Goal: Task Accomplishment & Management: Manage account settings

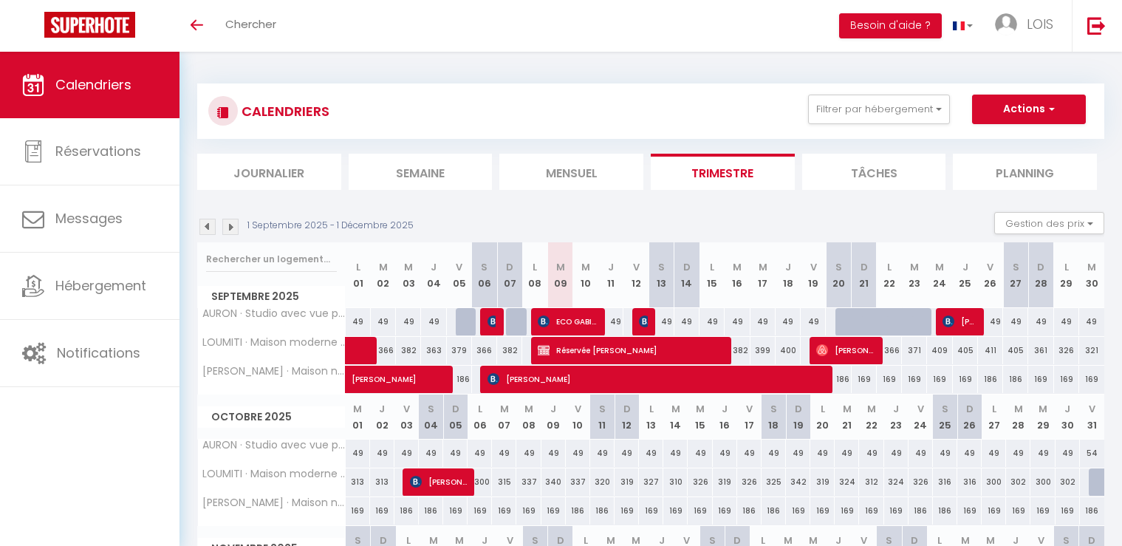
select select
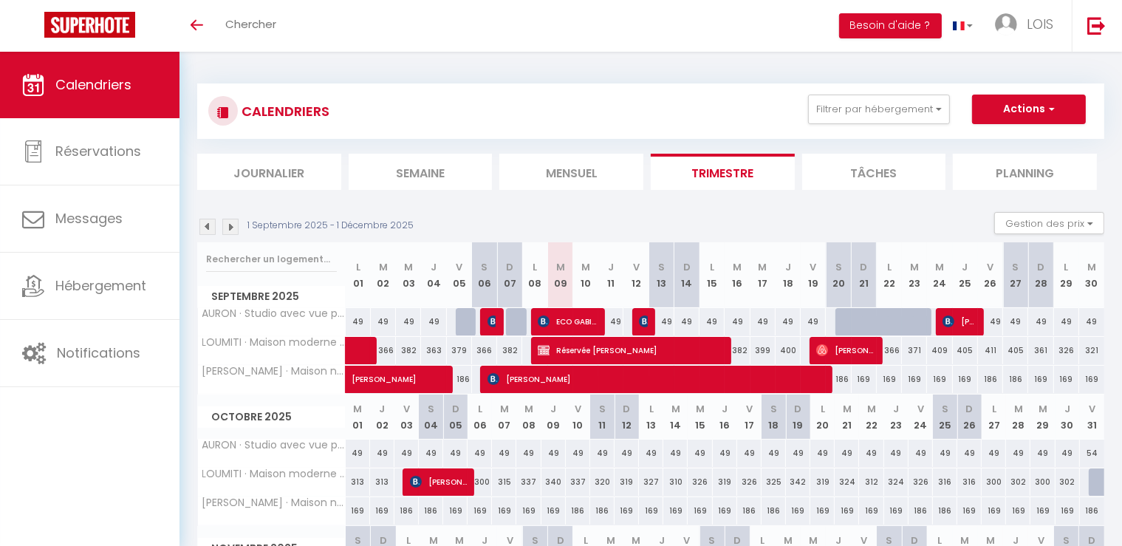
select select
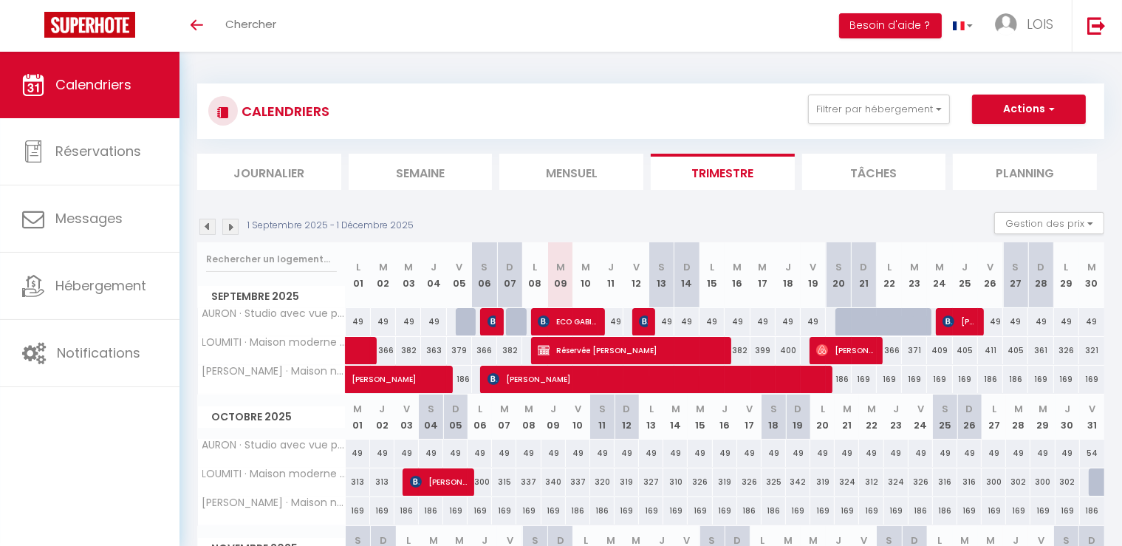
select select
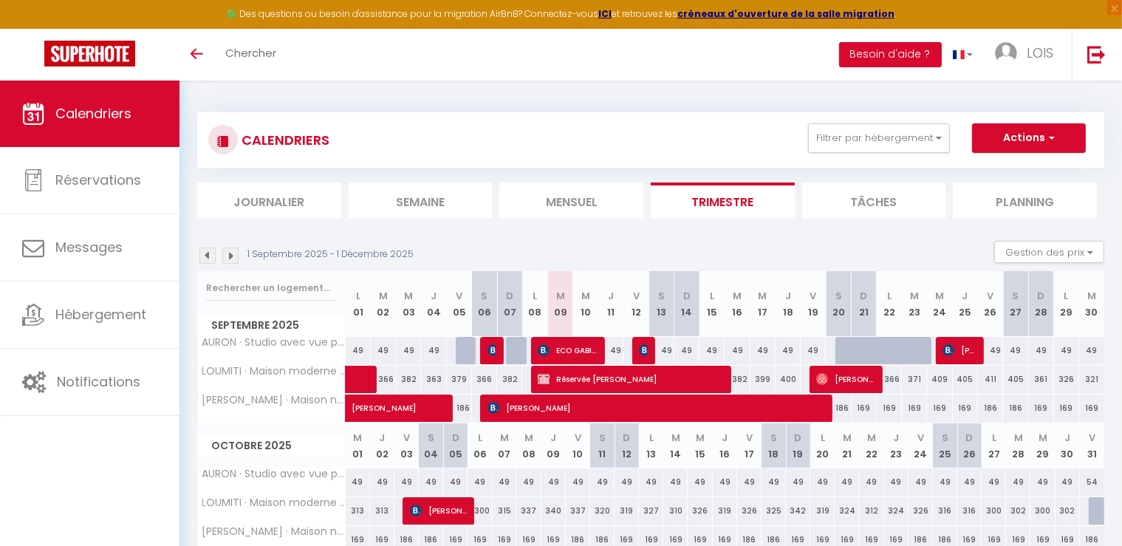
click at [653, 380] on span "Réservée [PERSON_NAME]" at bounding box center [630, 379] width 184 height 28
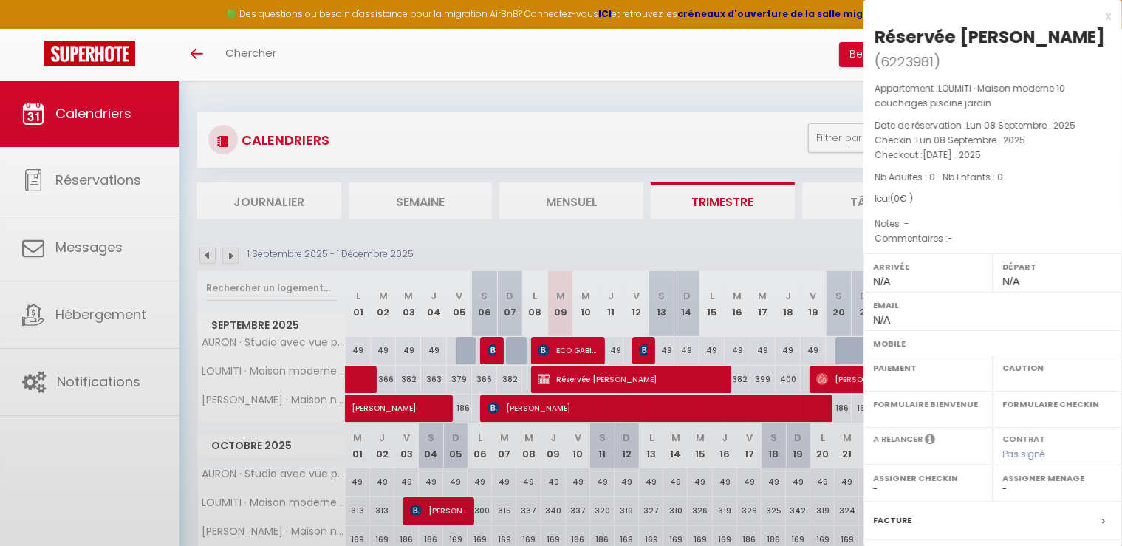
select select "OK"
select select "KO"
select select "0"
select select "1"
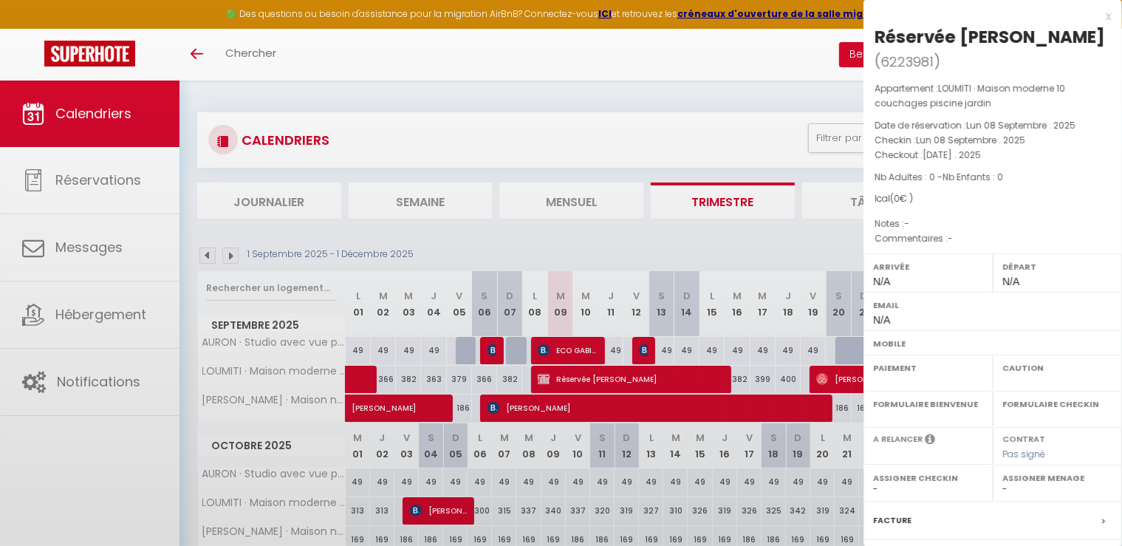
select select
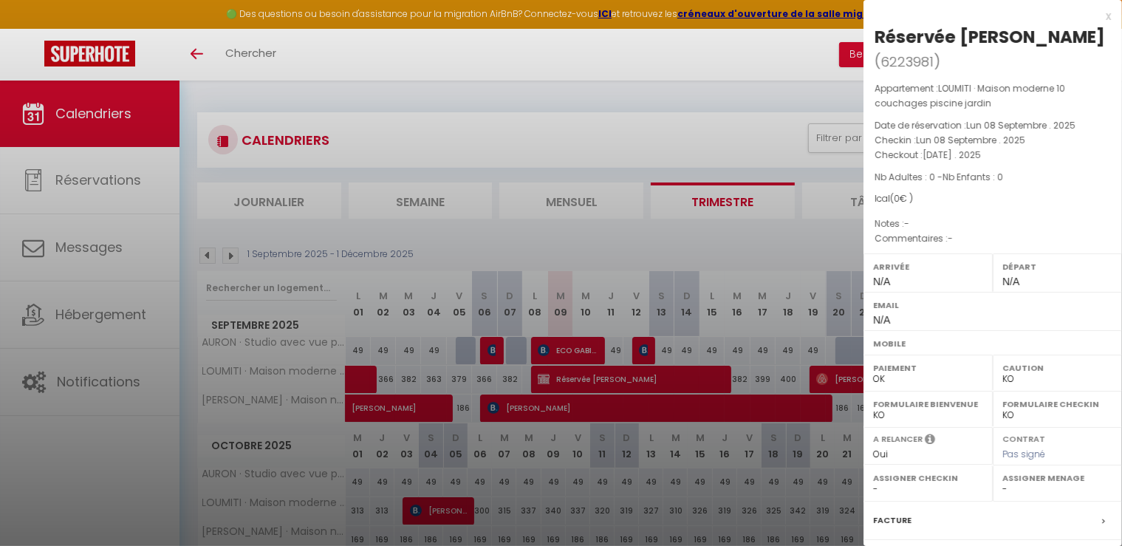
click at [977, 34] on div "Réservée [PERSON_NAME]" at bounding box center [989, 37] width 230 height 24
copy div "[PERSON_NAME]"
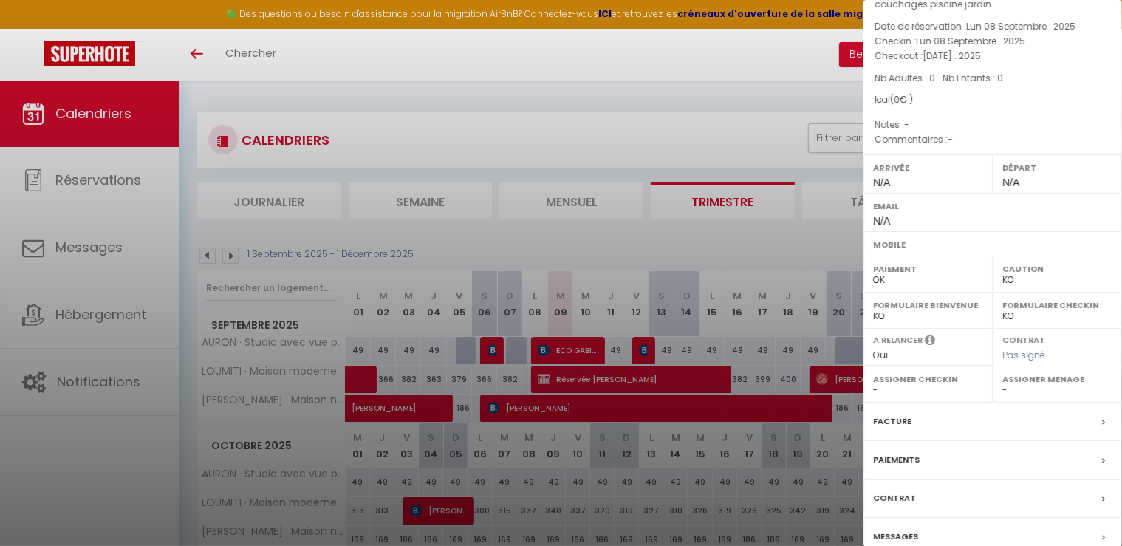
scroll to position [140, 0]
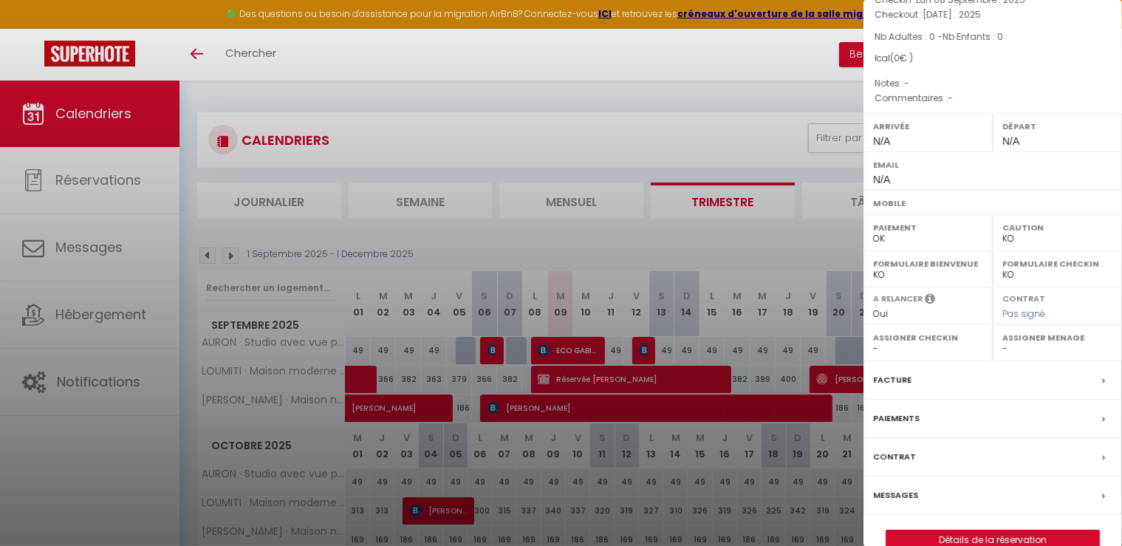
click at [963, 483] on div "Messages" at bounding box center [992, 495] width 258 height 38
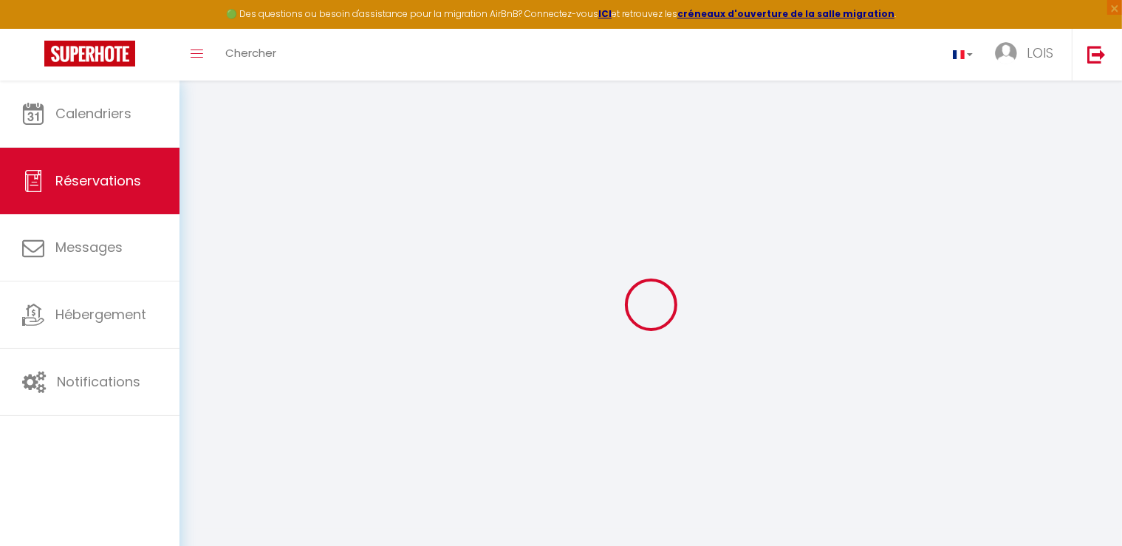
type input "Réservée"
type input "[PERSON_NAME]"
select select
select select "61236"
select select "1"
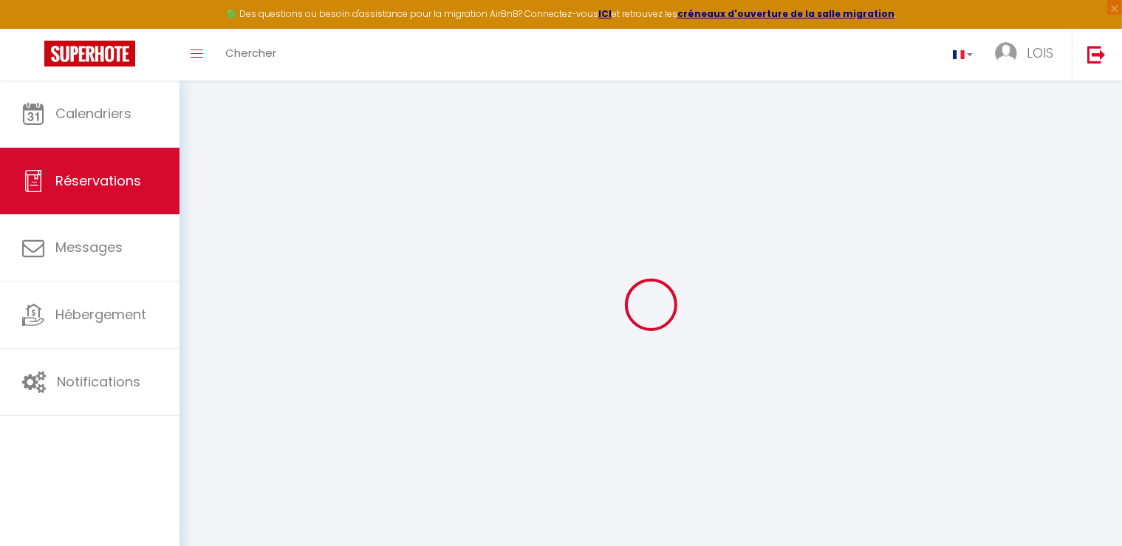
type input "Lun 08 Septembre 2025"
select select
type input "[DATE]"
select select
type input "0"
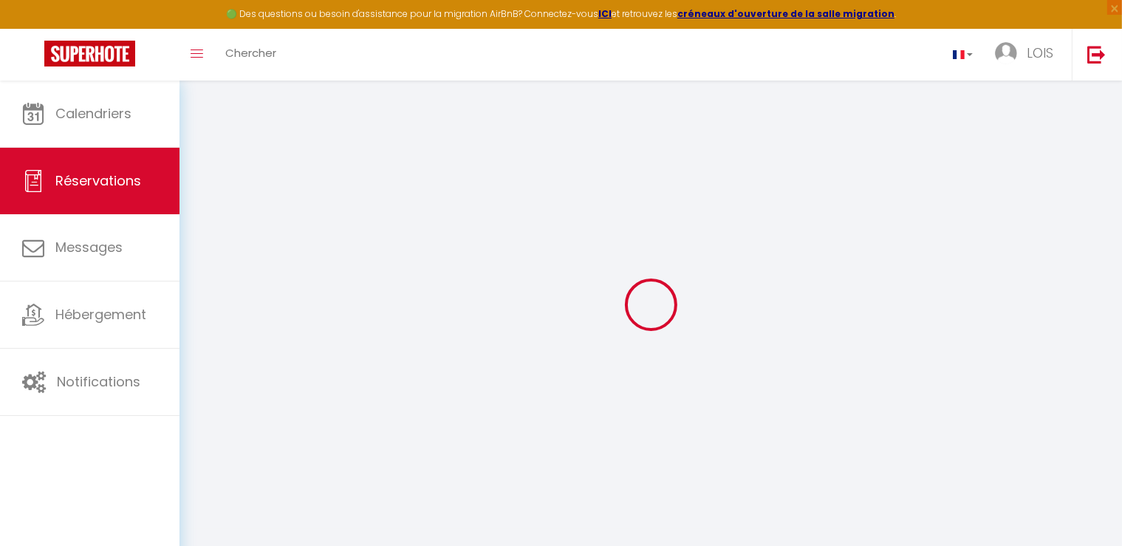
select select "12"
select select
checkbox input "false"
select select "73"
type input "0"
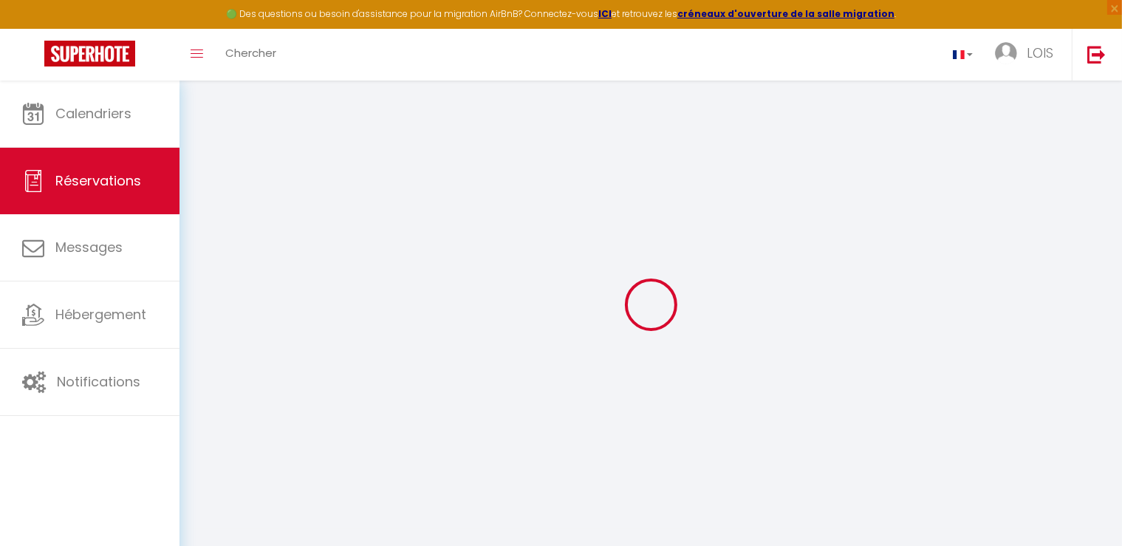
type input "0"
select select
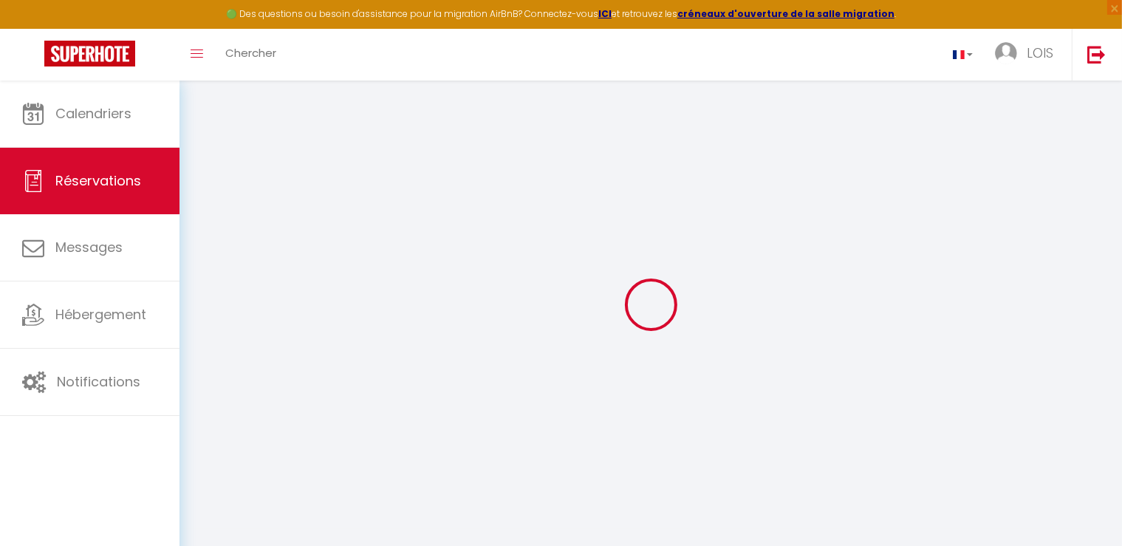
select select "14"
checkbox input "false"
select select
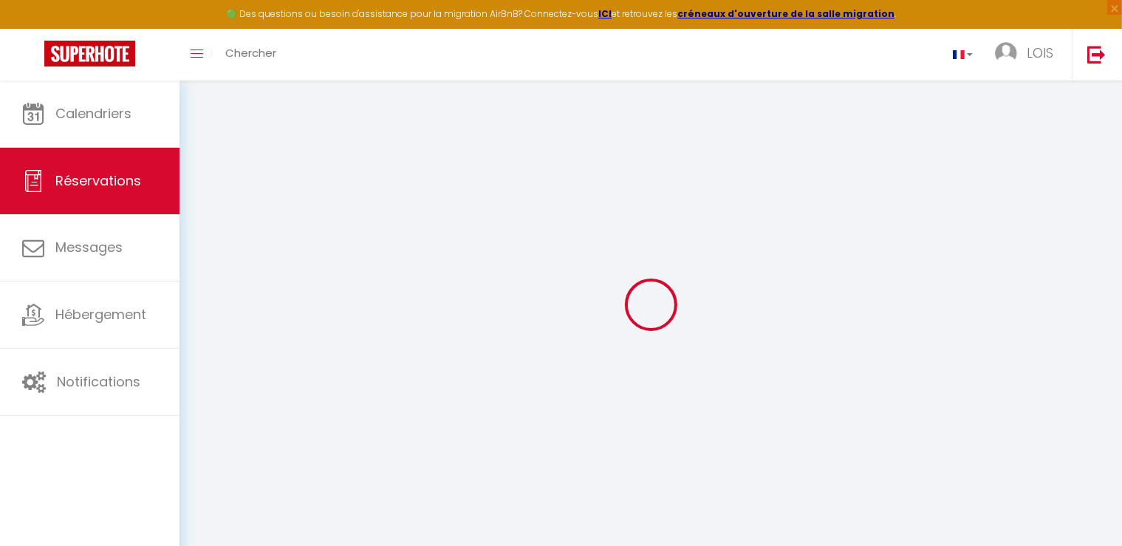
checkbox input "false"
select select
checkbox input "false"
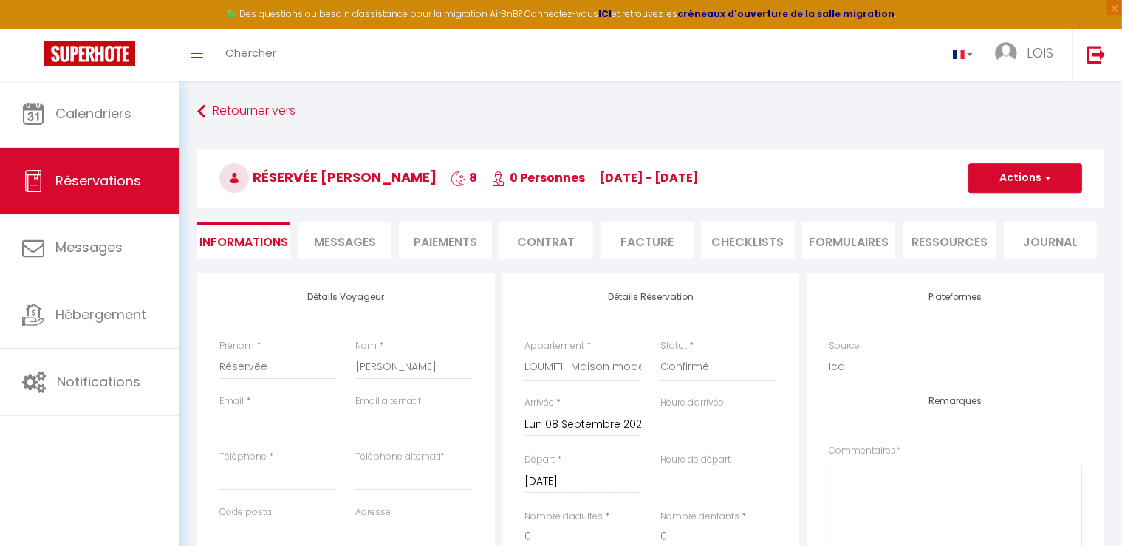
select select
checkbox input "false"
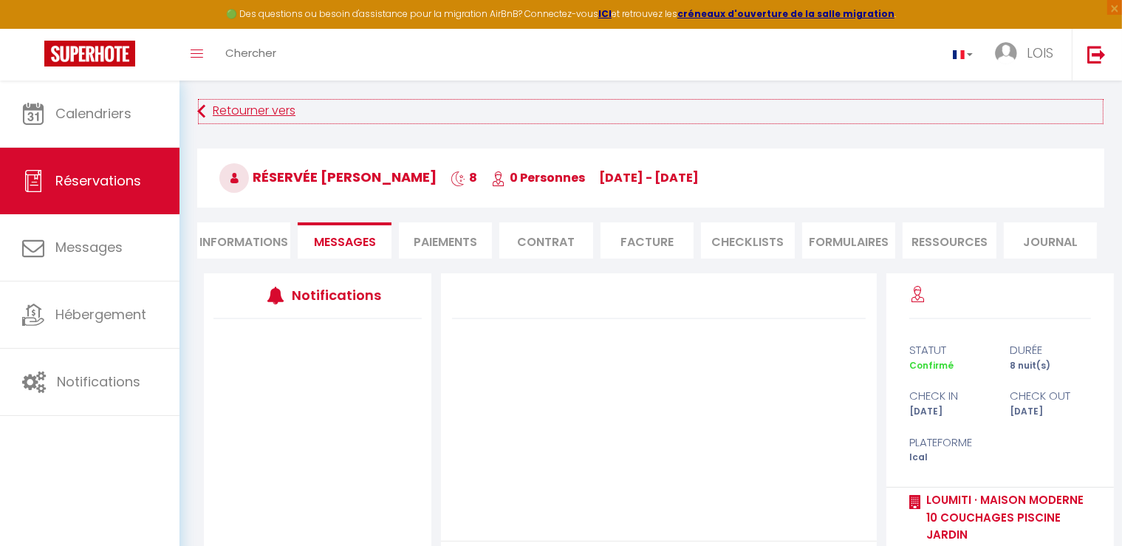
click at [224, 113] on link "Retourner vers" at bounding box center [650, 111] width 907 height 27
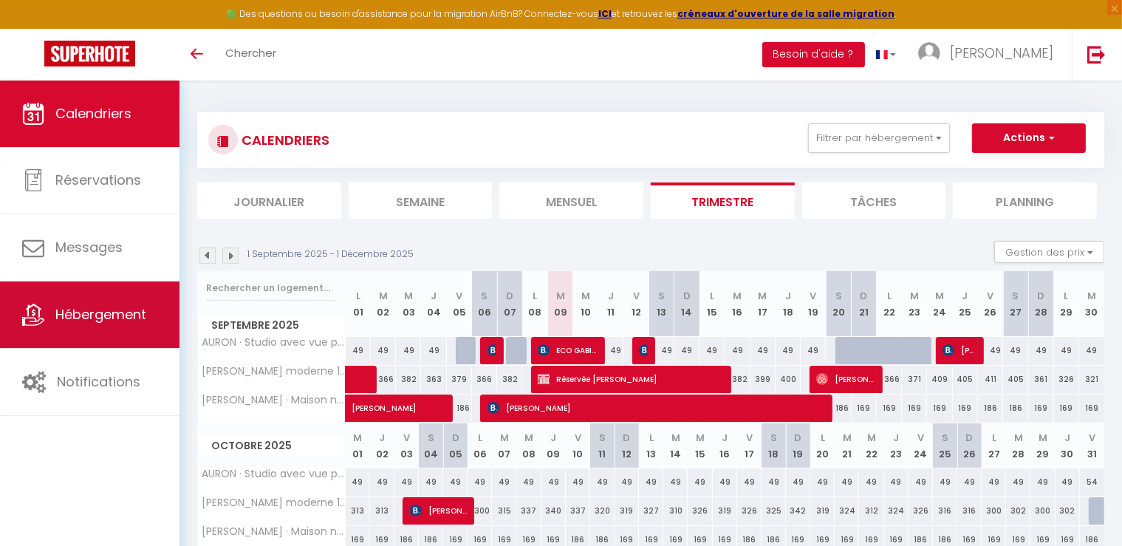
click at [123, 304] on link "Hébergement" at bounding box center [89, 314] width 179 height 66
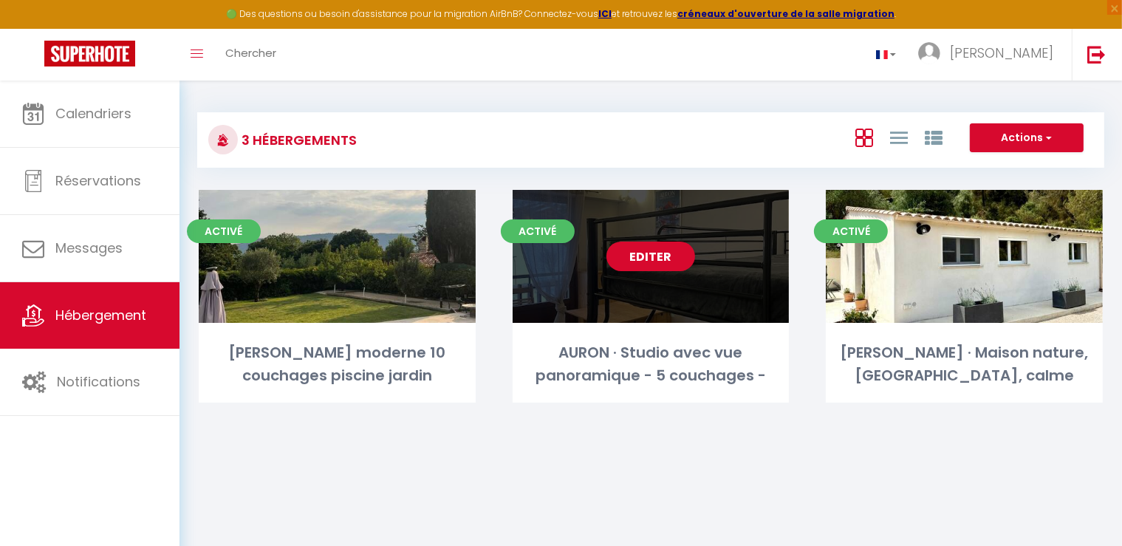
click at [591, 317] on div "Editer" at bounding box center [650, 256] width 277 height 133
select select "3"
select select "2"
select select "1"
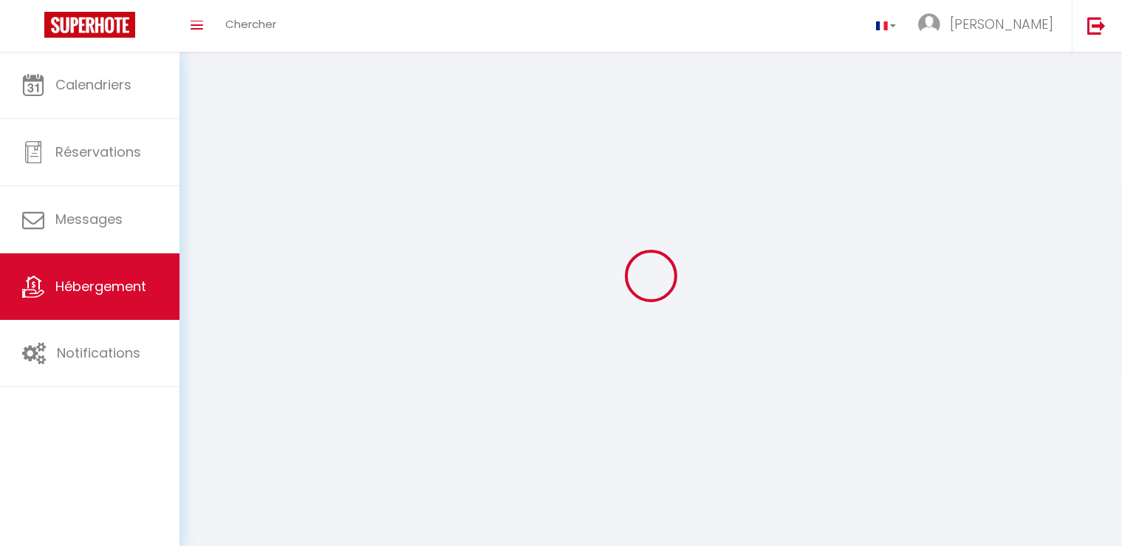
select select
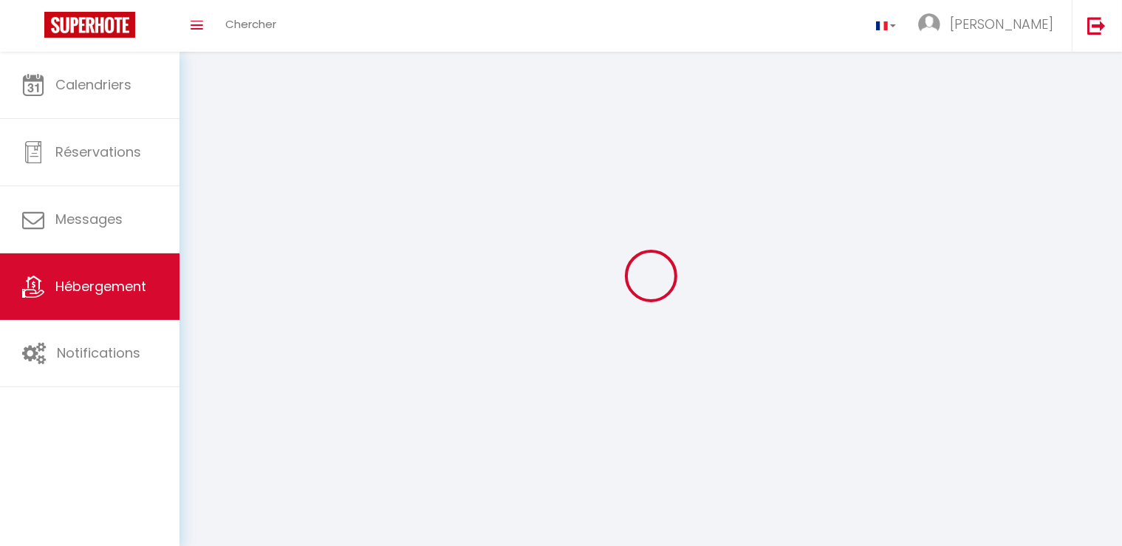
select select
checkbox input "false"
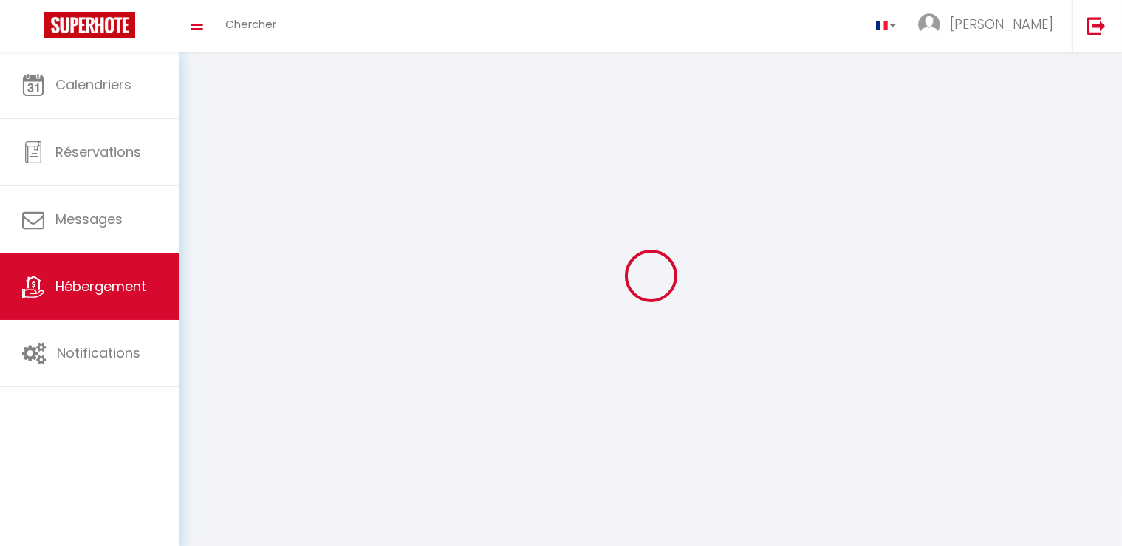
select select
select select "1"
select select "28"
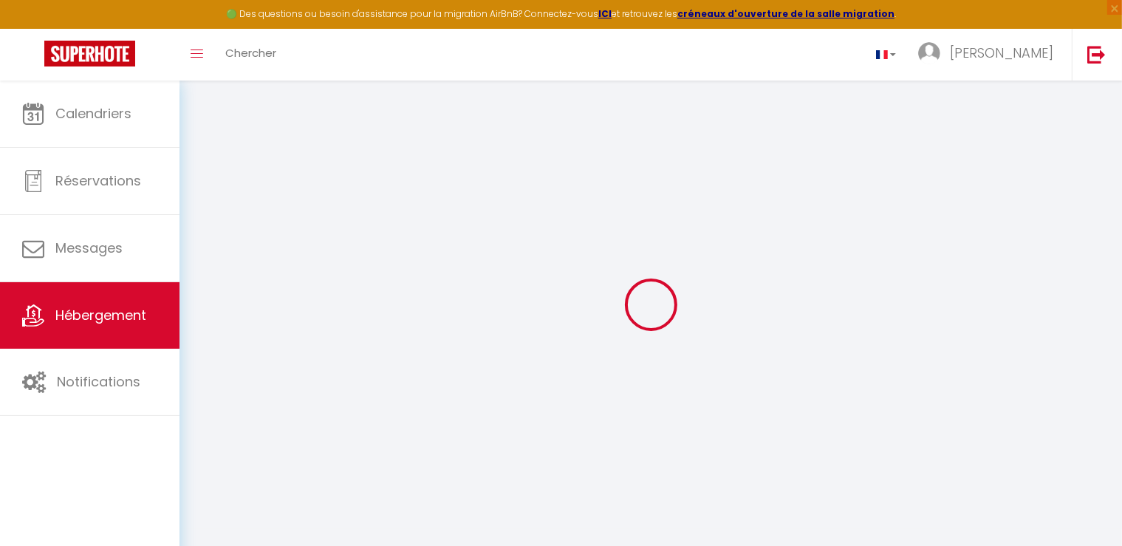
select select
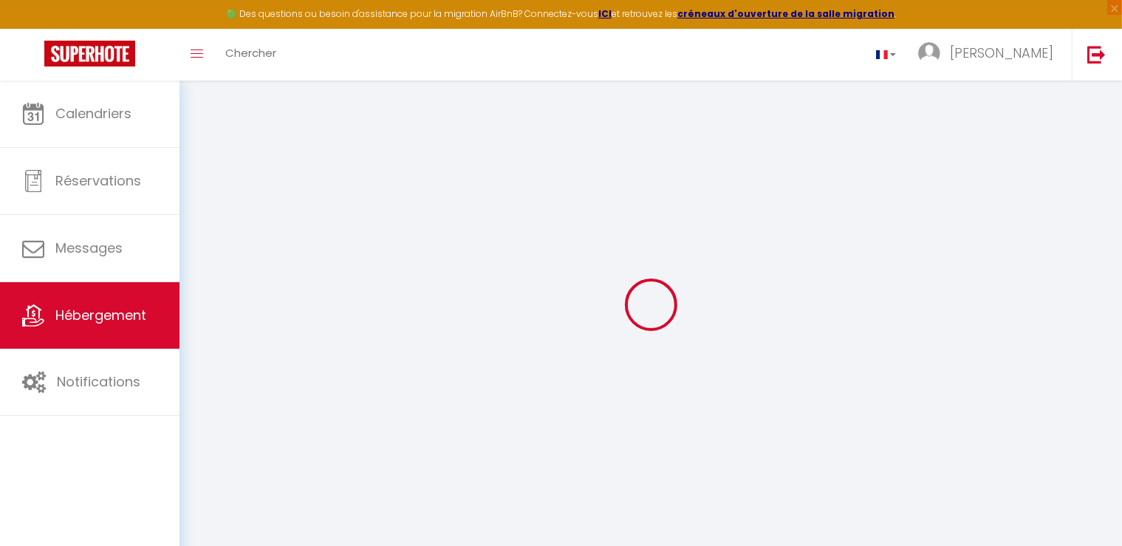
select select
checkbox input "false"
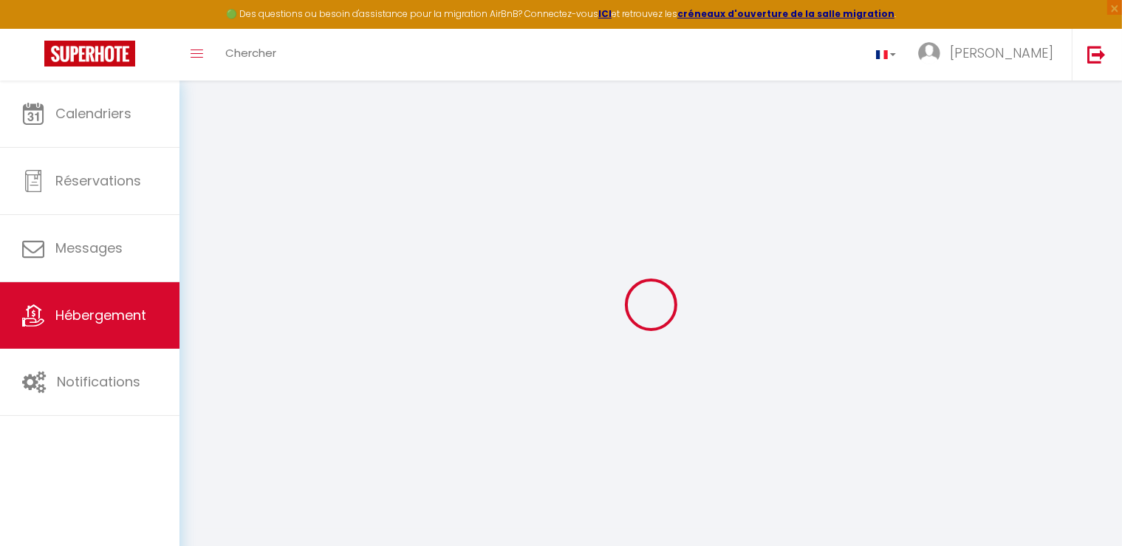
select select
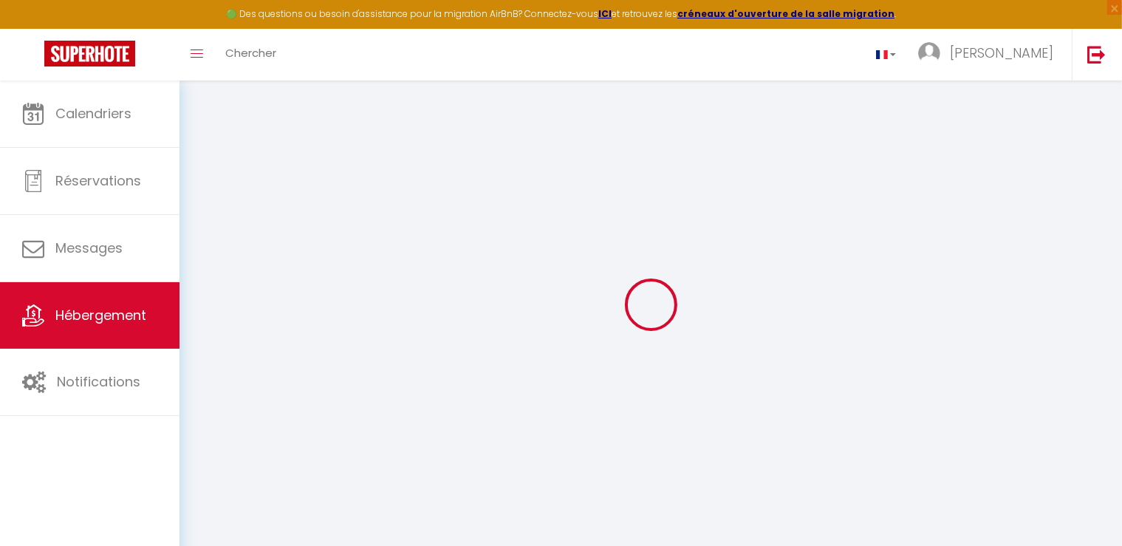
select select
checkbox input "false"
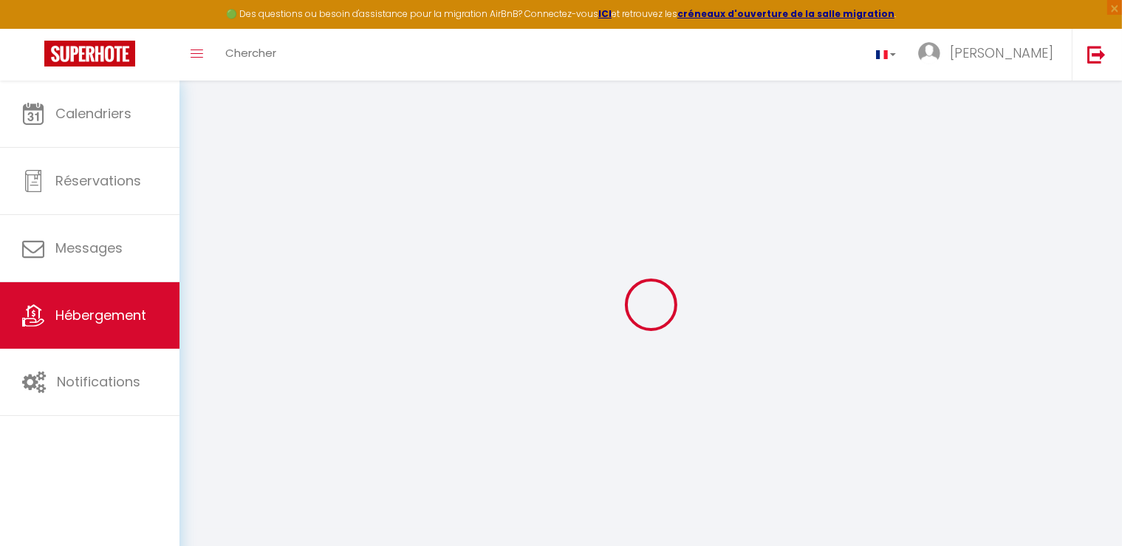
checkbox input "false"
select select
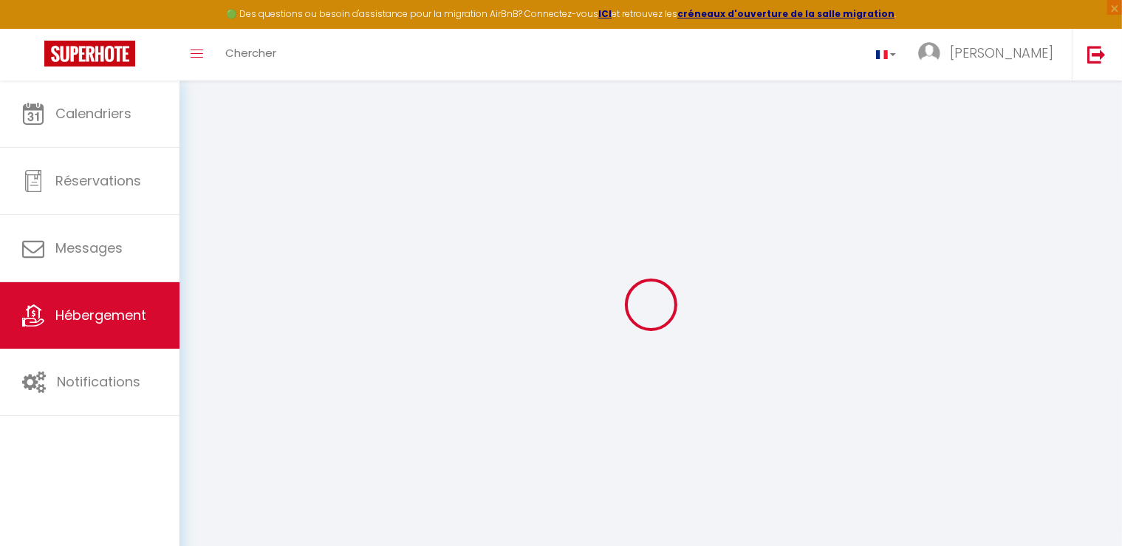
select select
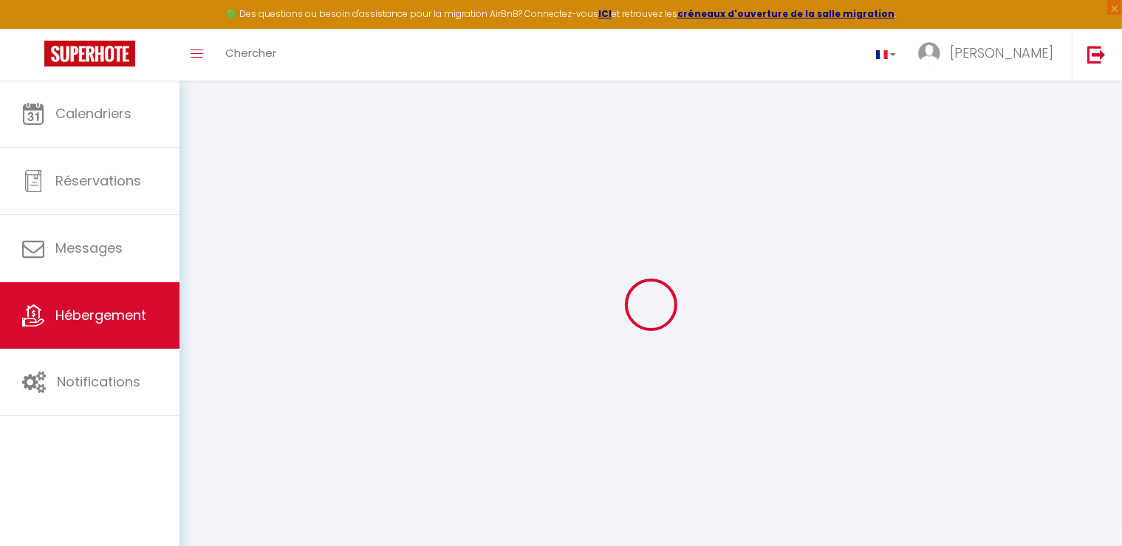
checkbox input "false"
select select
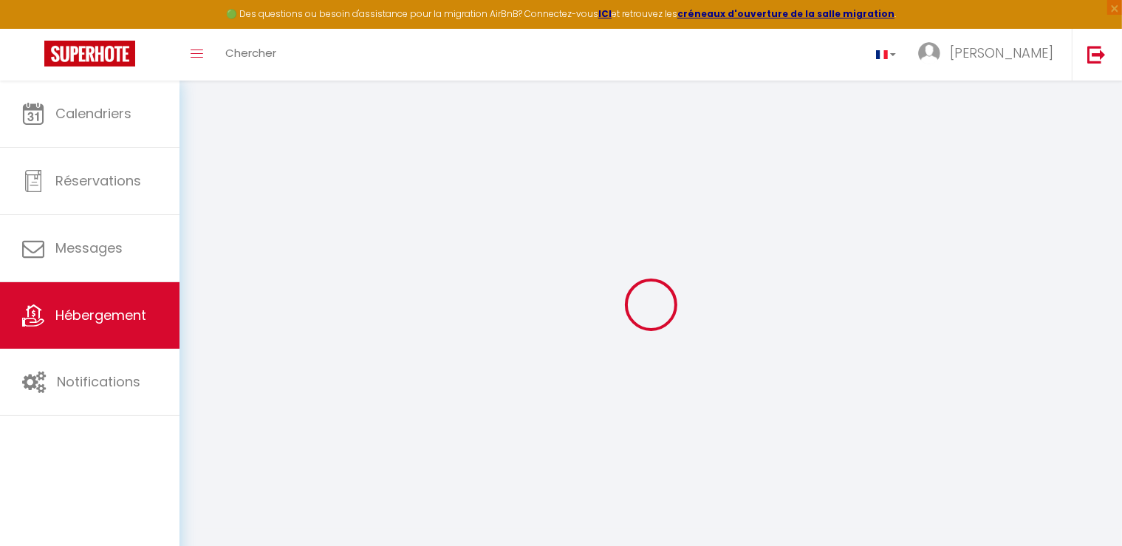
select select
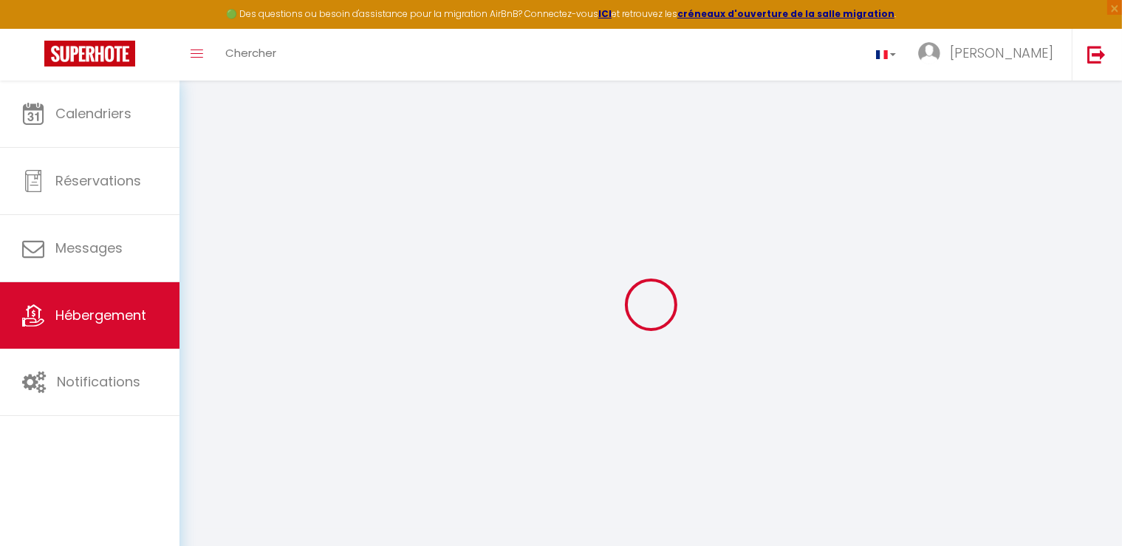
select select
checkbox input "false"
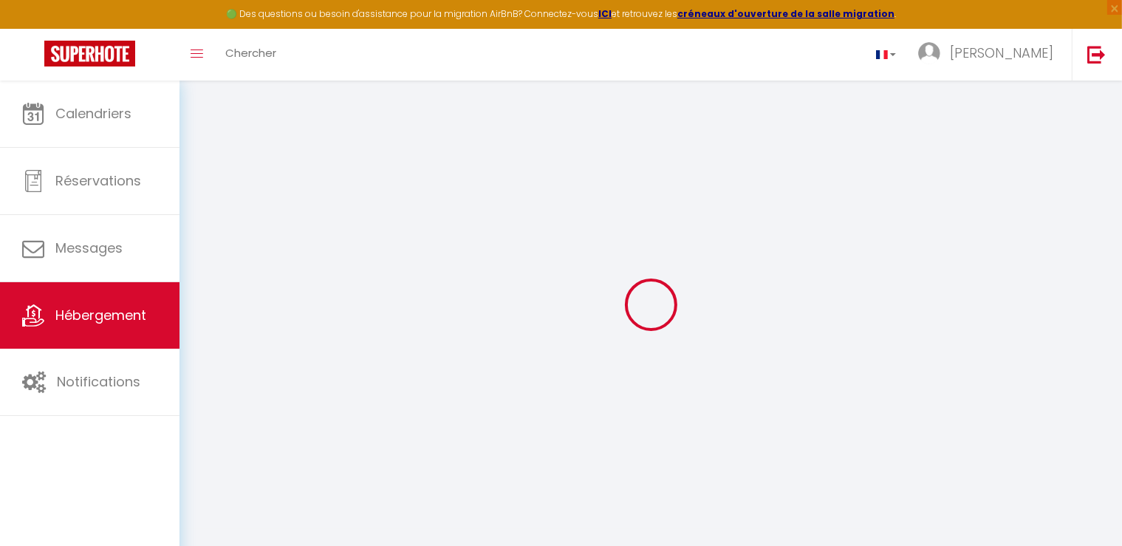
checkbox input "false"
select select
type input "AURON · Studio avec vue panoramique - 5 couchages -"
type input "Joseph"
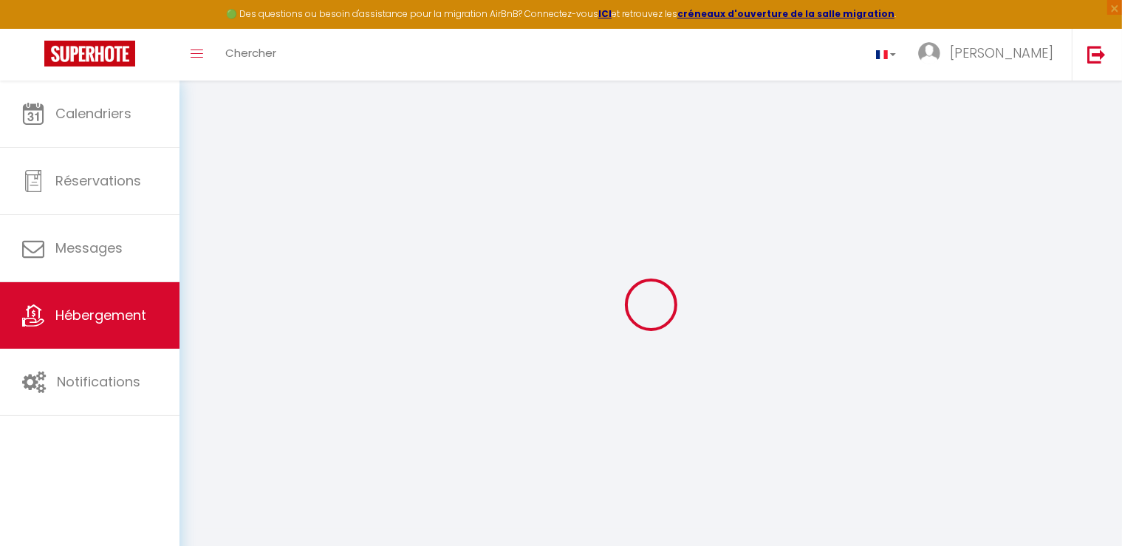
select select "5"
select select "0"
type input "50"
type input "40"
select select
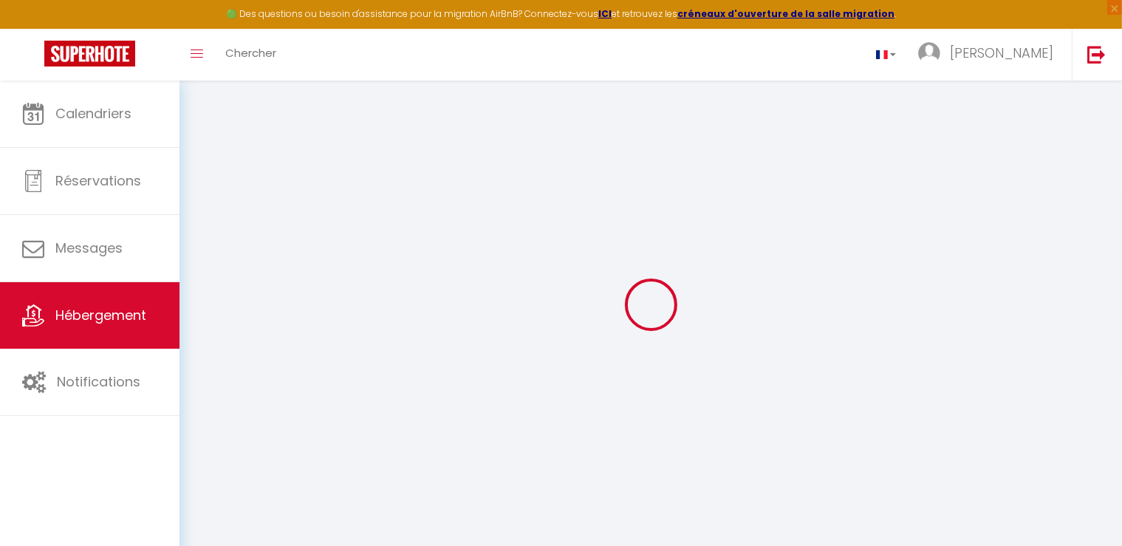
select select
type input "Boulevard des Templiers"
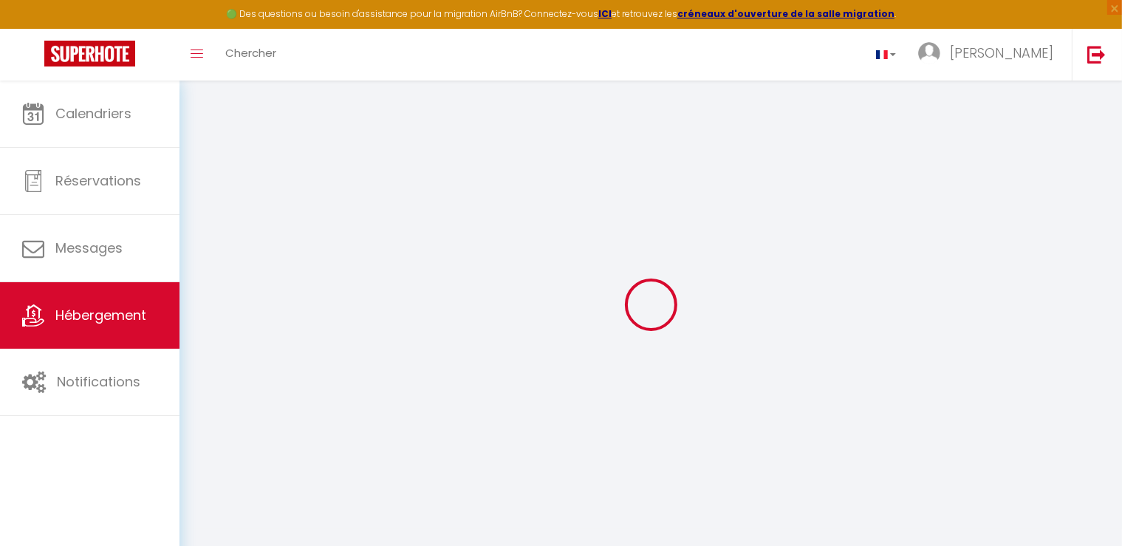
type input "06660"
type input "Saint-Étienne-de-Tinée"
type input "[PERSON_NAME][EMAIL_ADDRESS][DOMAIN_NAME]"
select select
checkbox input "false"
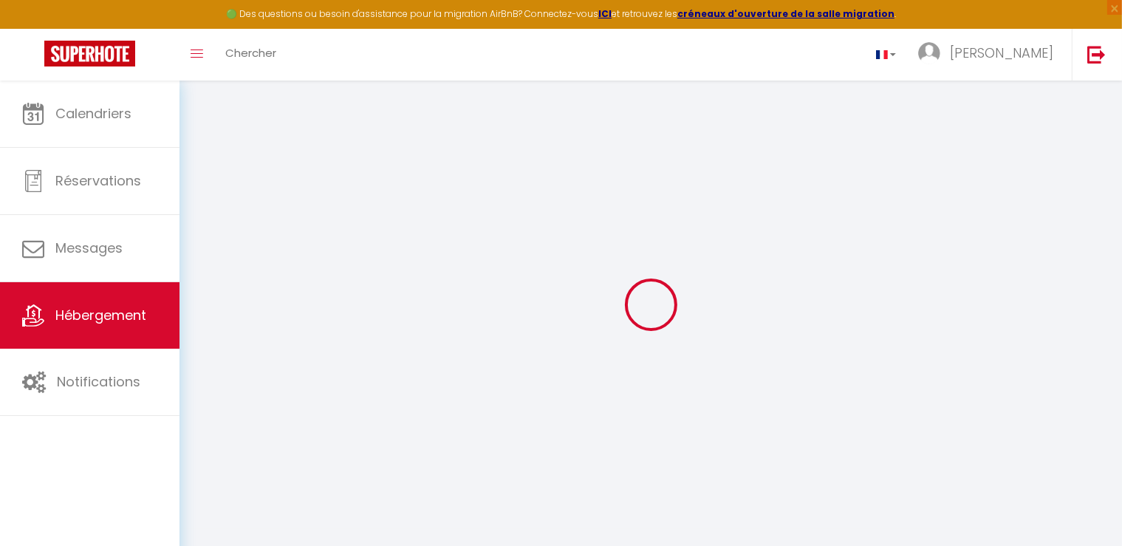
checkbox input "false"
select select
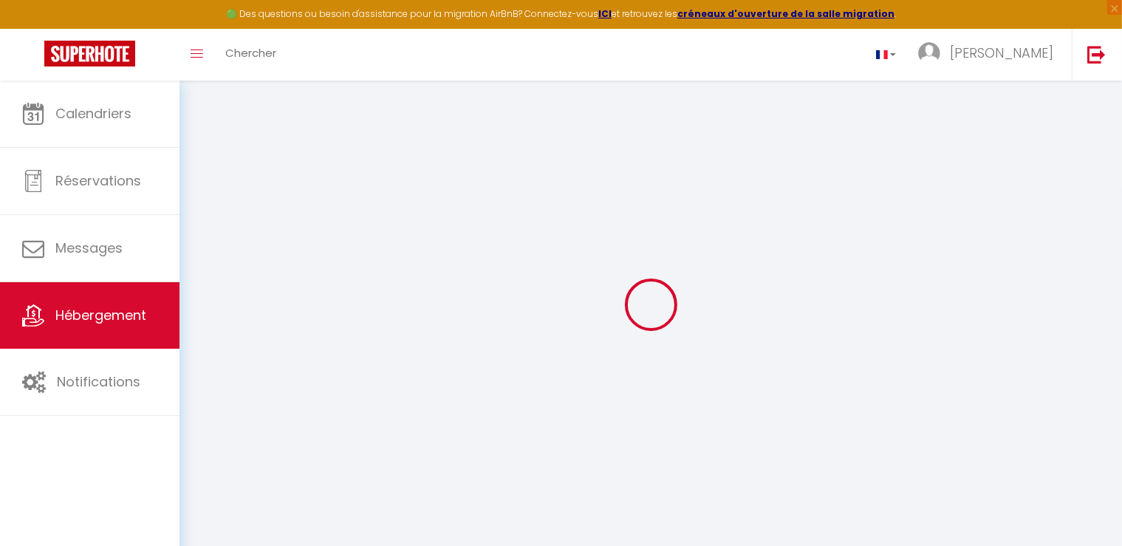
type input "0"
select select
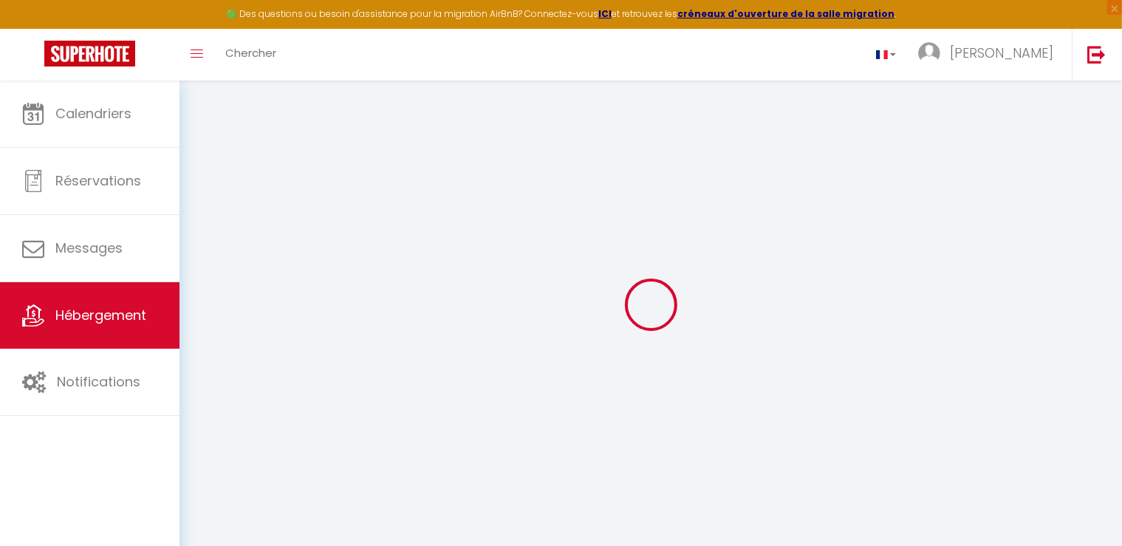
select select
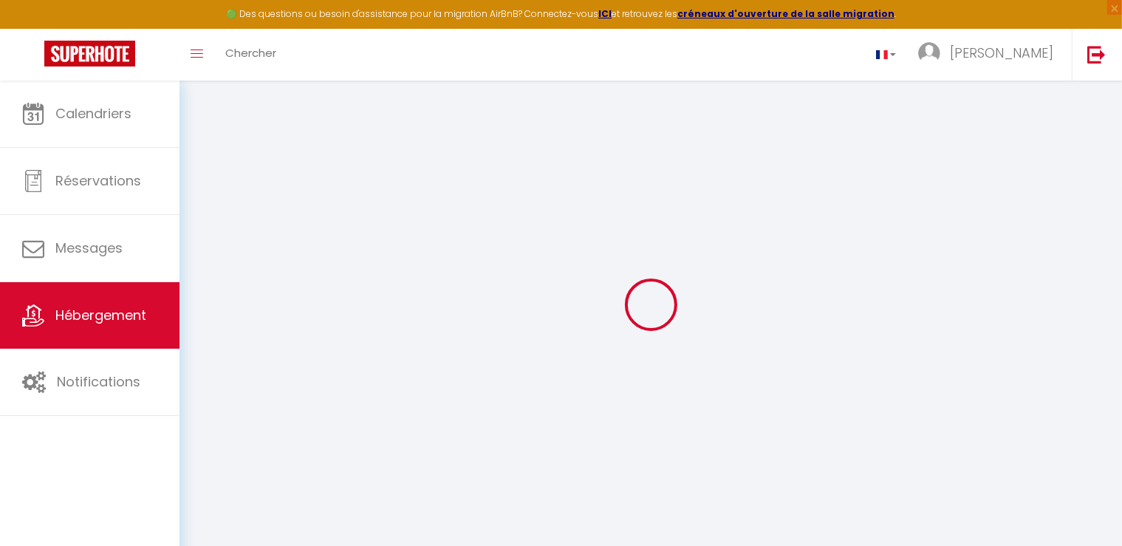
checkbox input "false"
select select
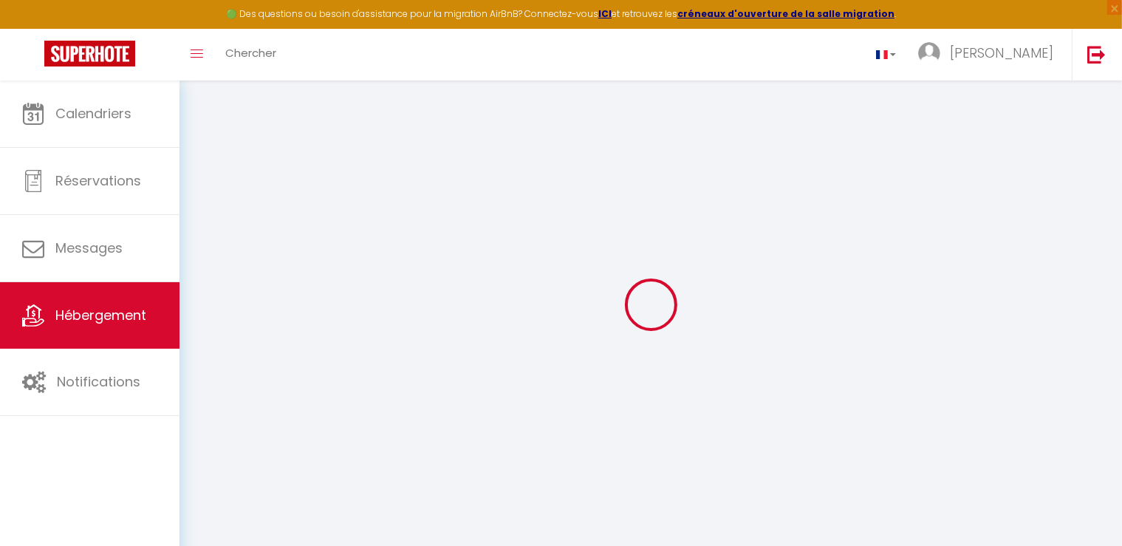
select select
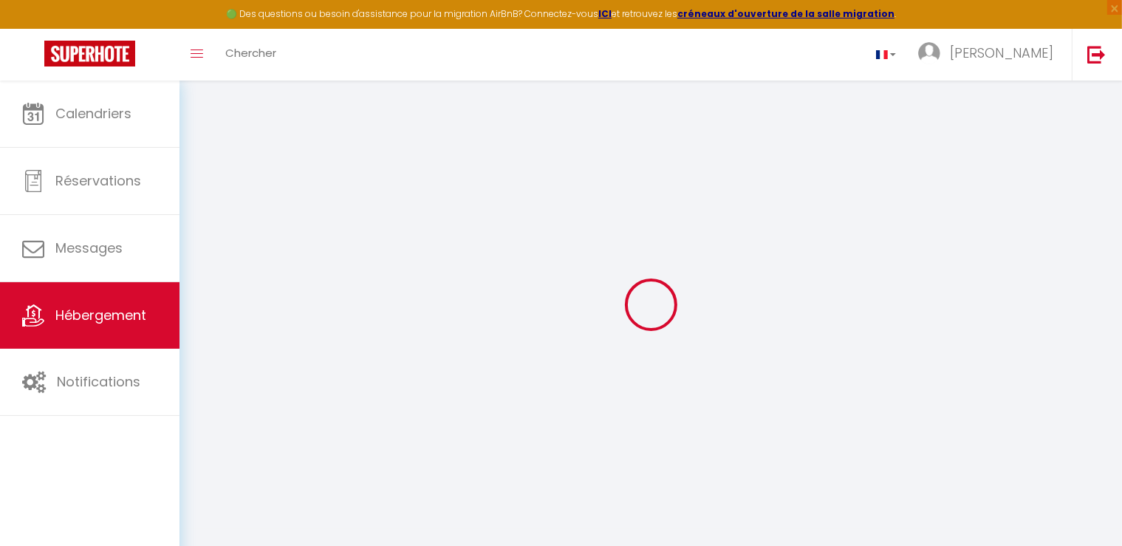
checkbox input "false"
select select "17:00"
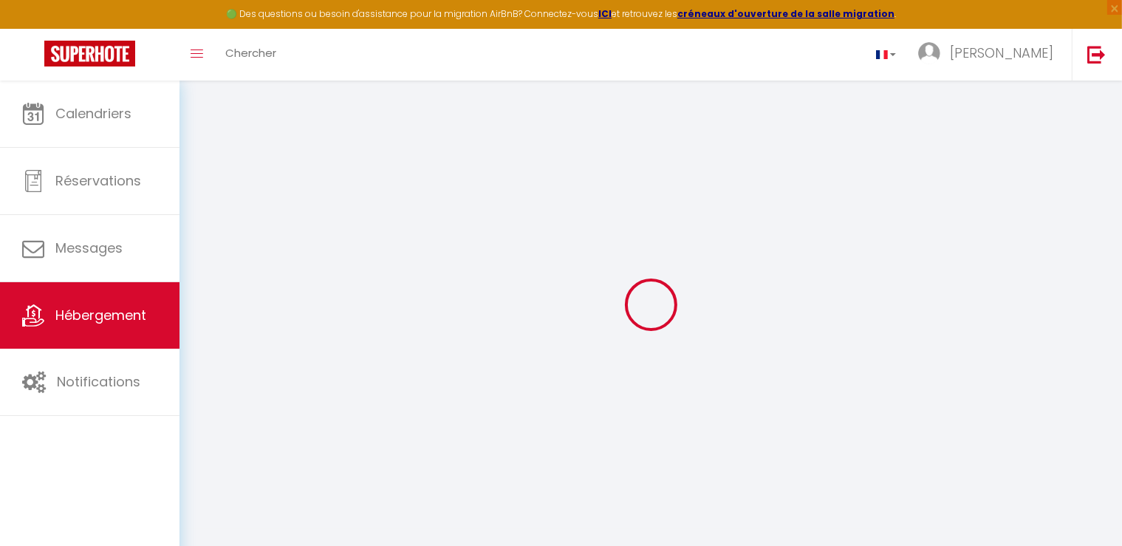
select select "19:00"
select select "10:00"
select select "30"
select select "120"
select select
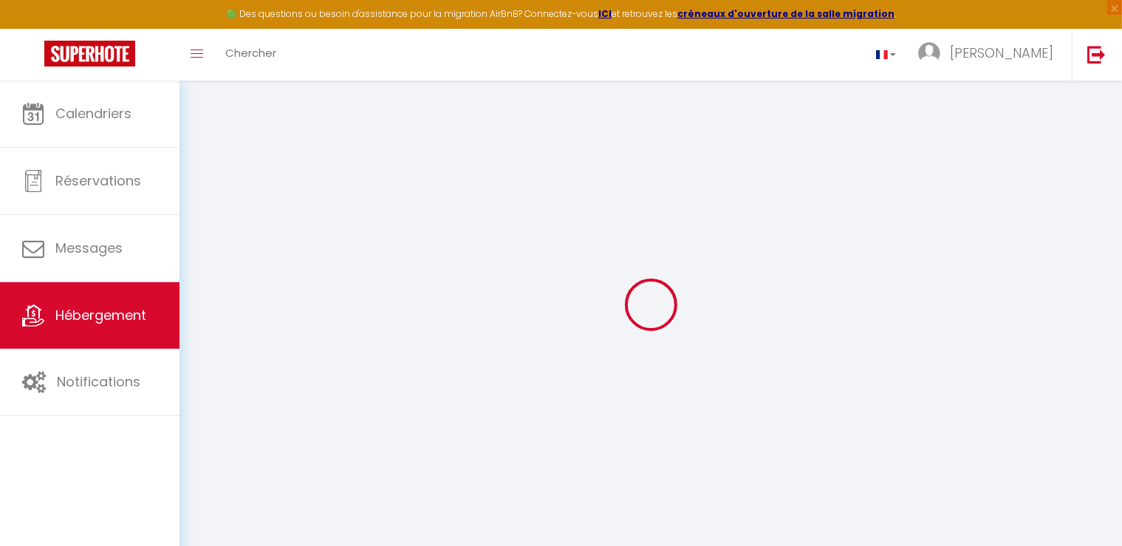
checkbox input "false"
select select
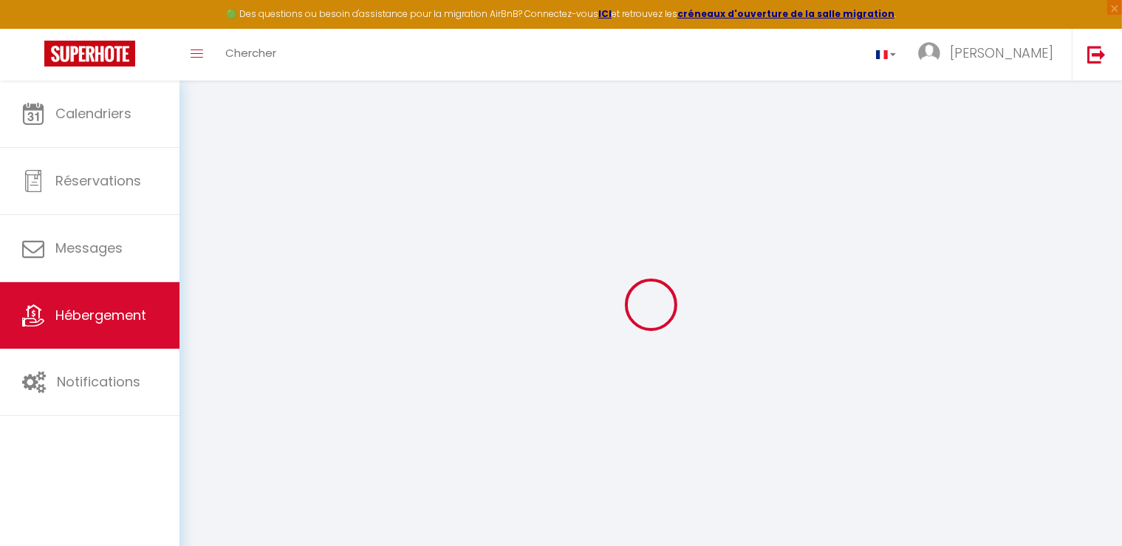
checkbox input "false"
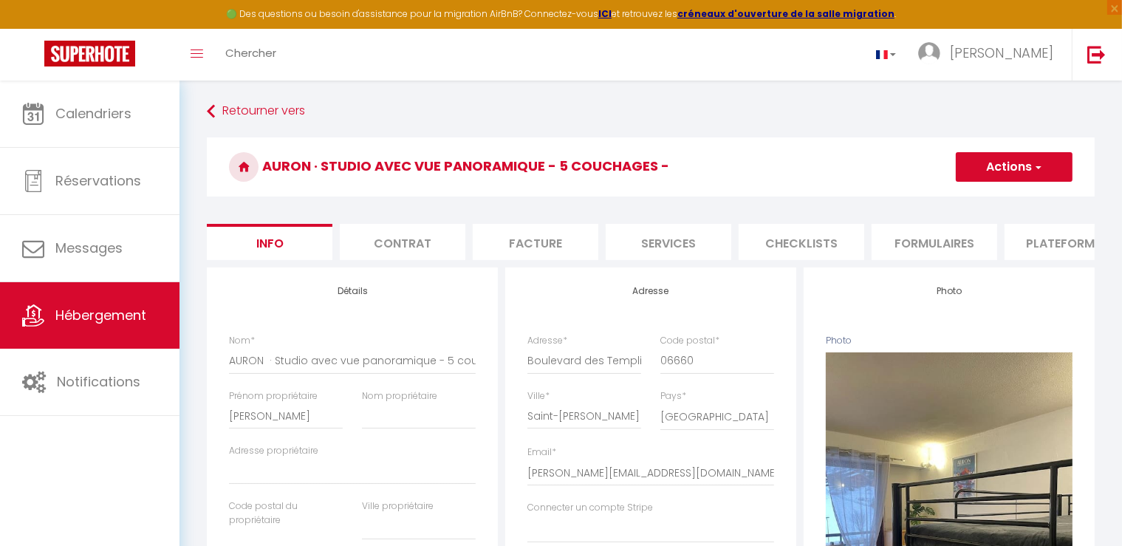
select select
checkbox input "false"
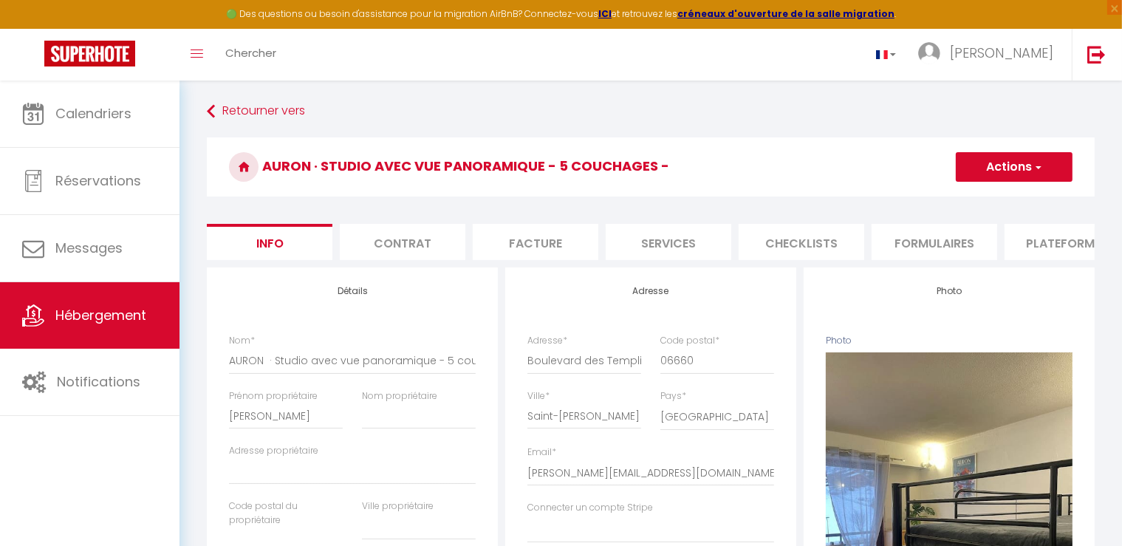
select select
checkbox input "false"
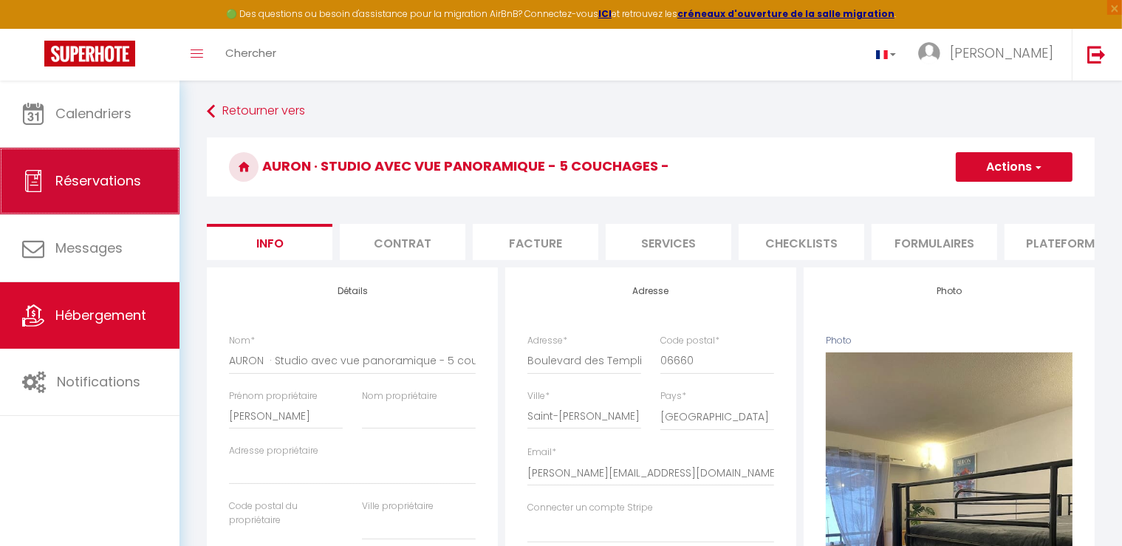
click at [55, 181] on span "Réservations" at bounding box center [98, 180] width 86 height 18
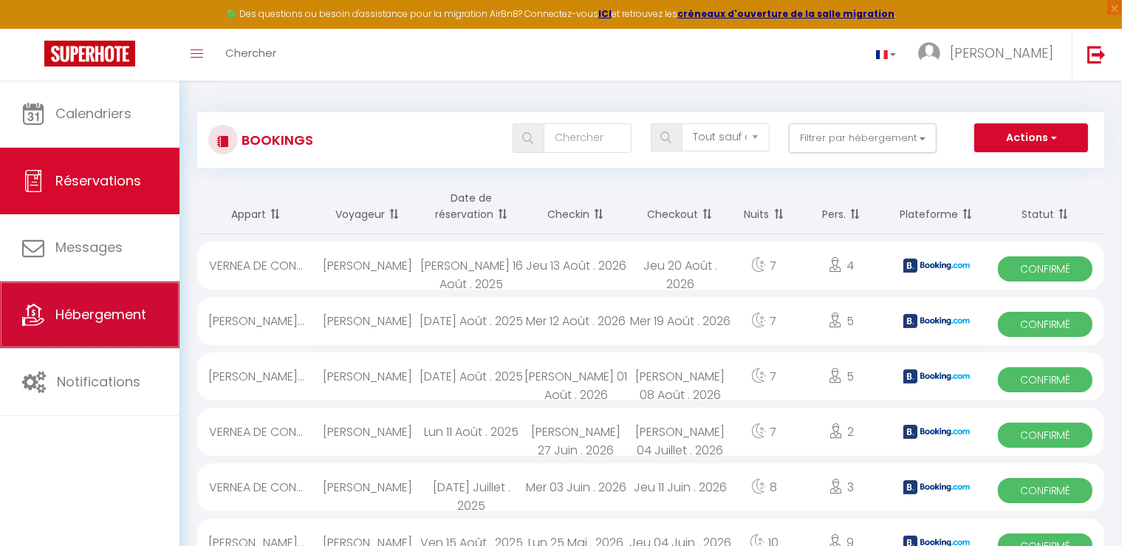
click at [92, 309] on span "Hébergement" at bounding box center [100, 314] width 91 height 18
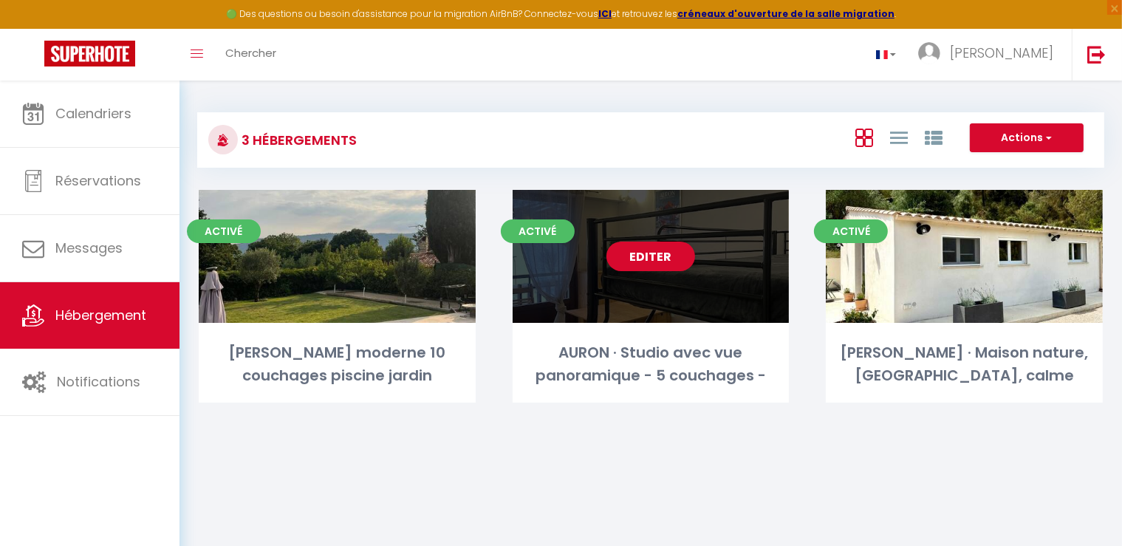
click at [567, 297] on div "Editer" at bounding box center [650, 256] width 277 height 133
select select "3"
select select "2"
select select "1"
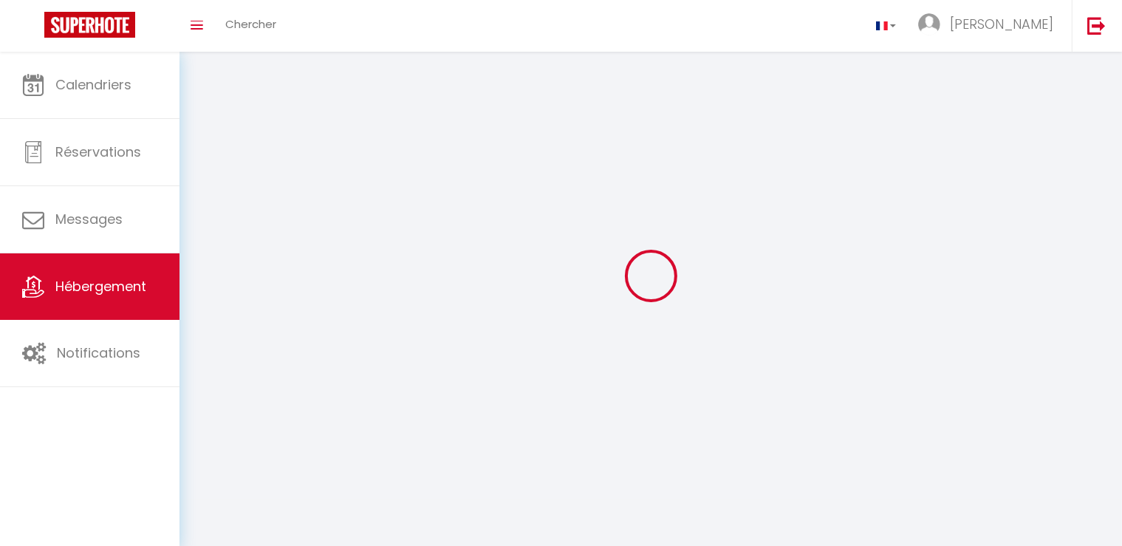
select select
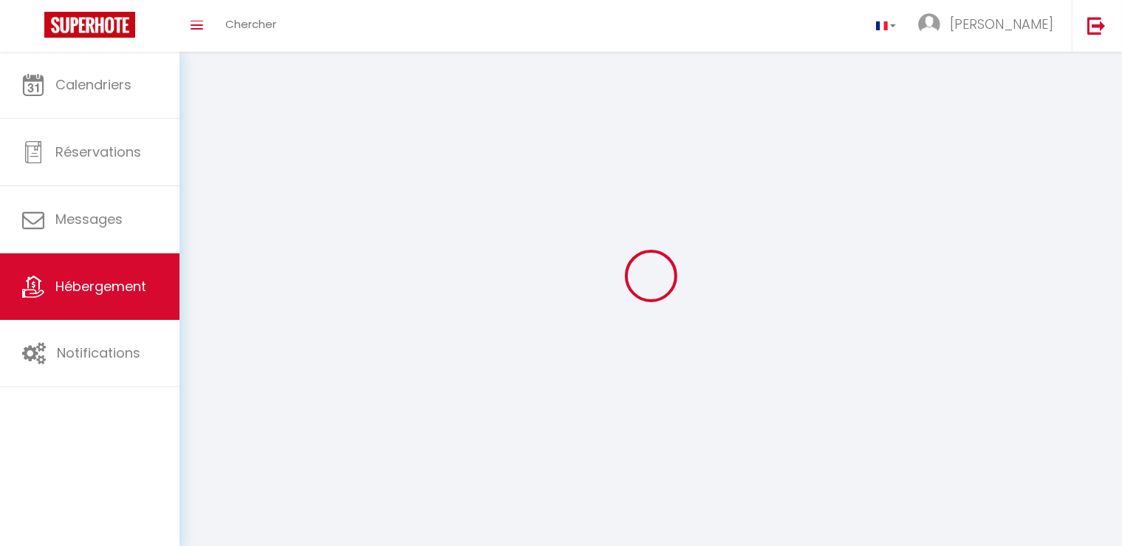
select select
checkbox input "false"
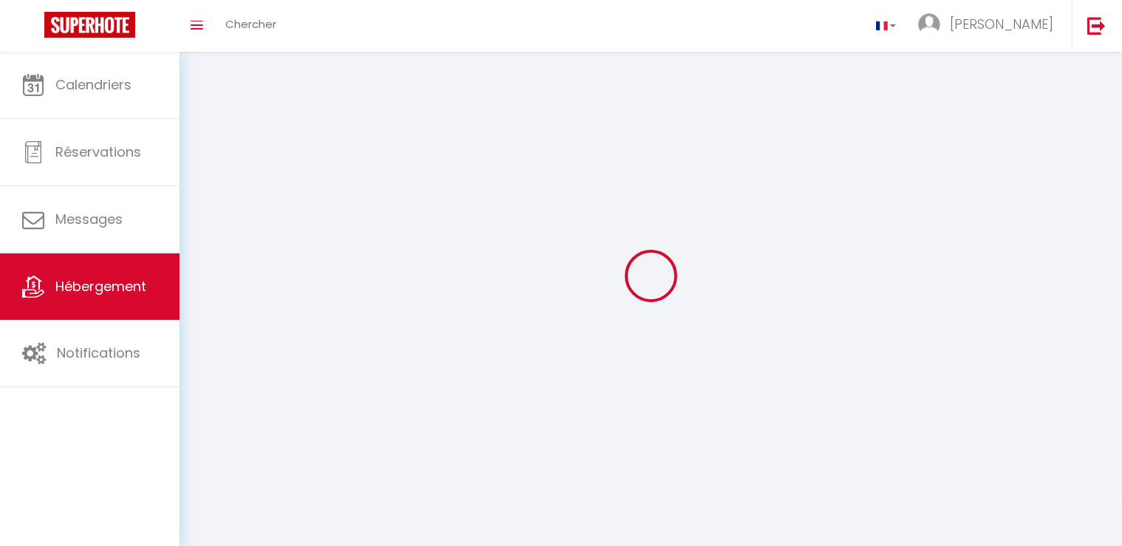
select select
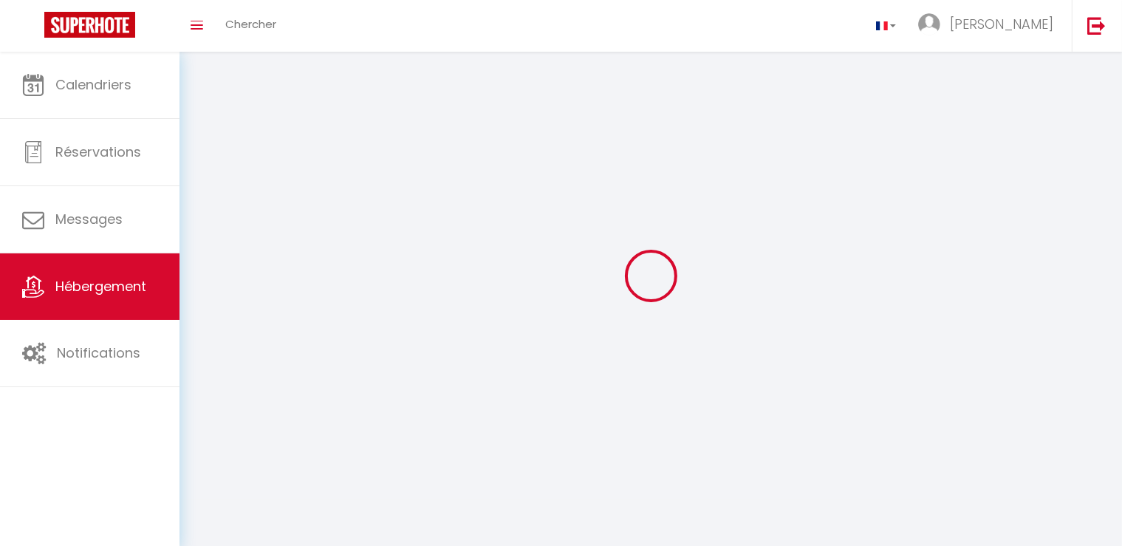
select select
checkbox input "false"
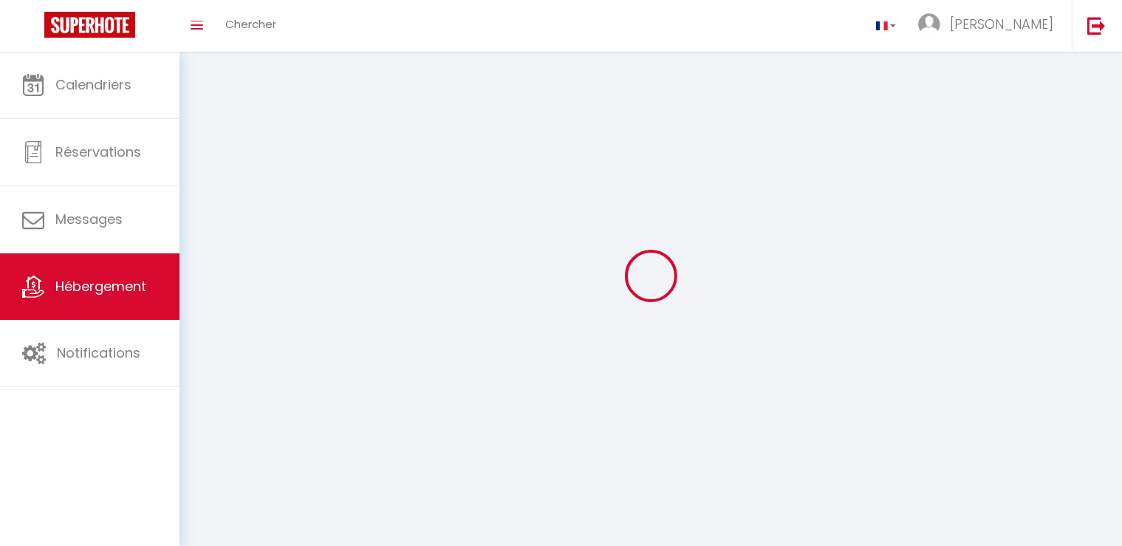
checkbox input "false"
select select
select select "1"
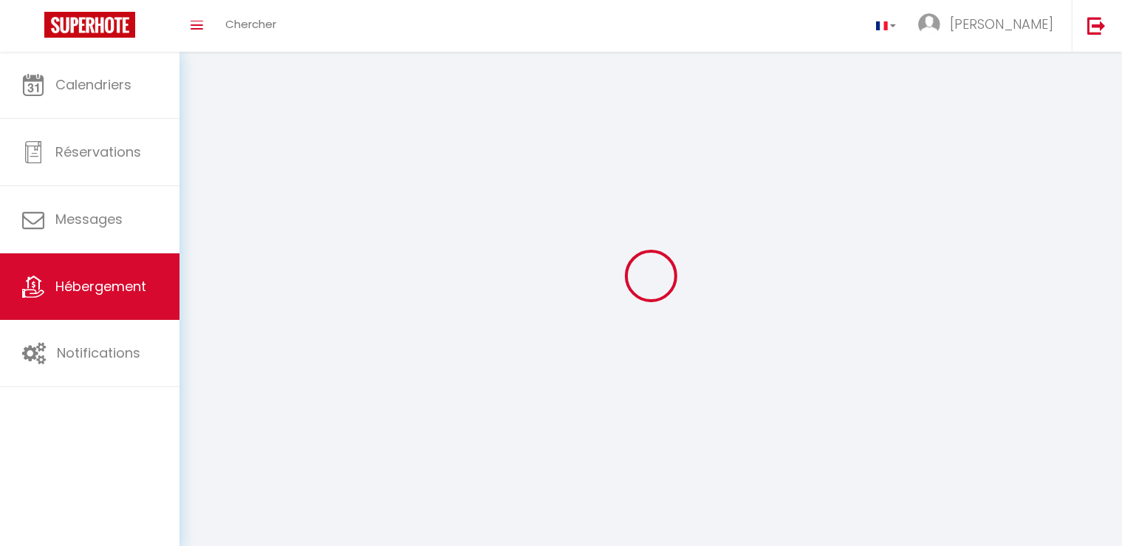
select select "28"
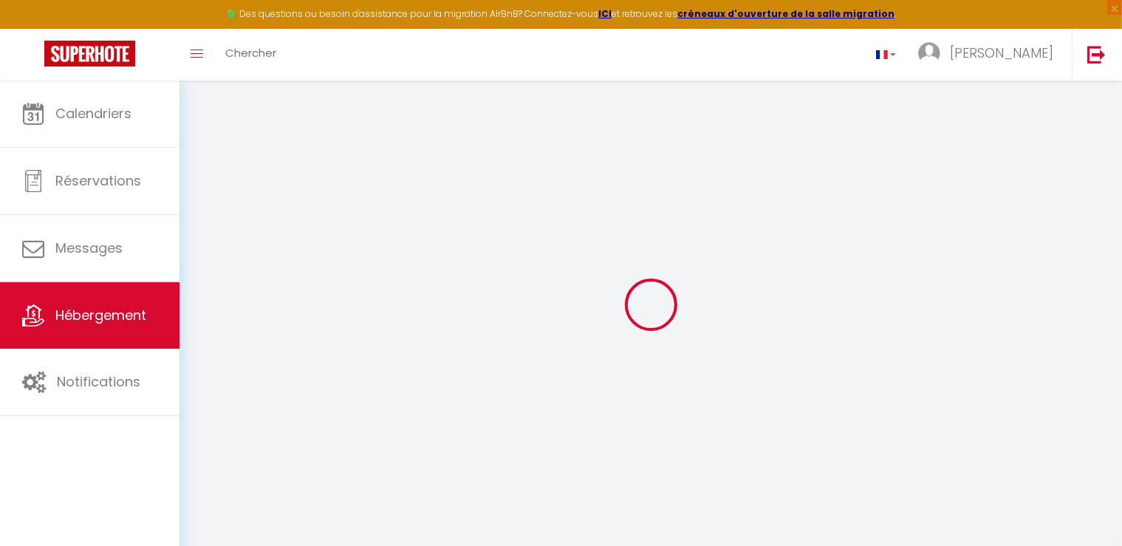
select select
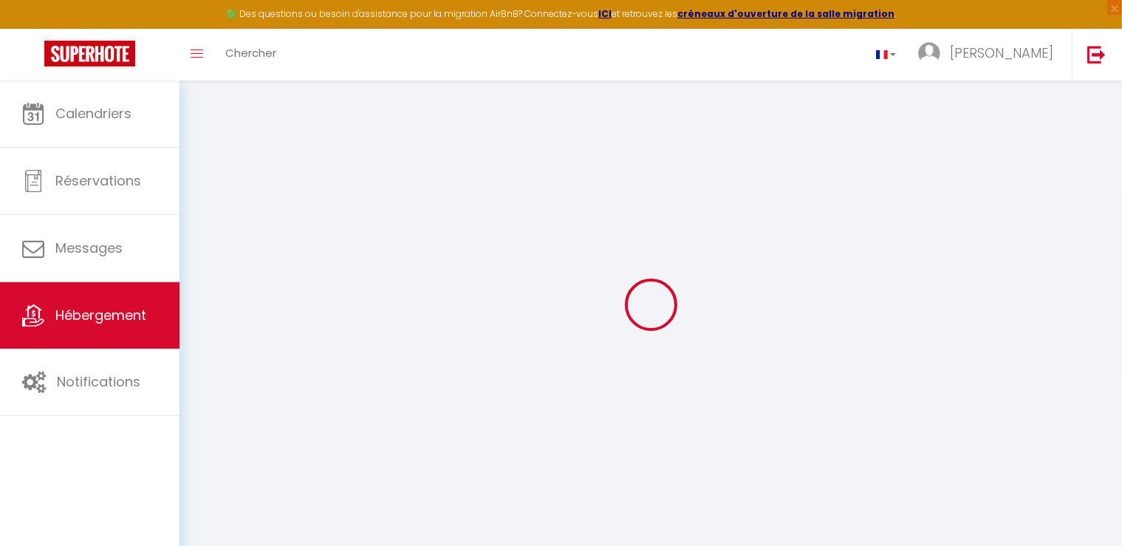
select select
checkbox input "false"
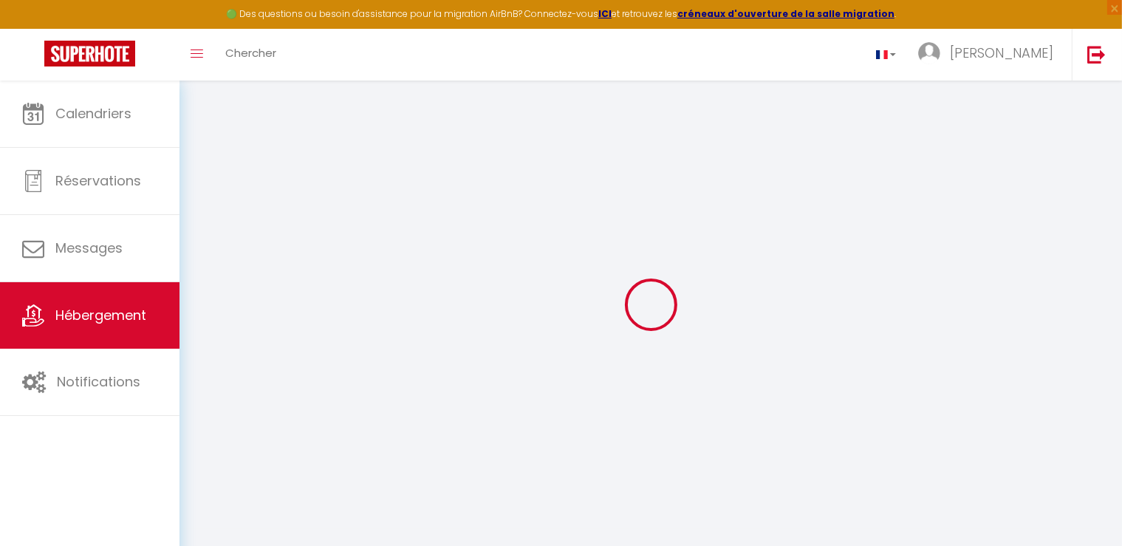
select select
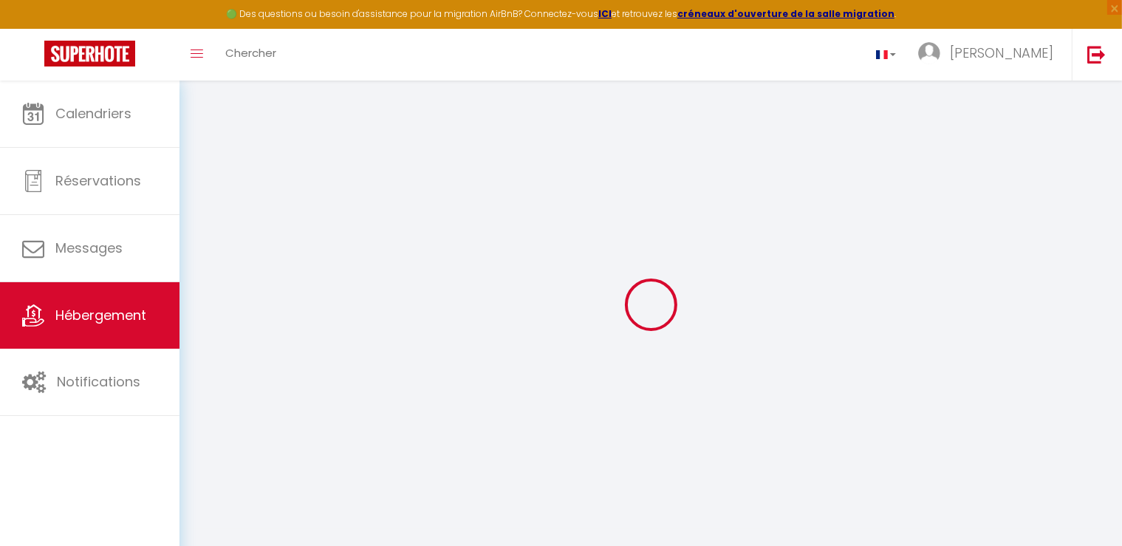
select select
checkbox input "false"
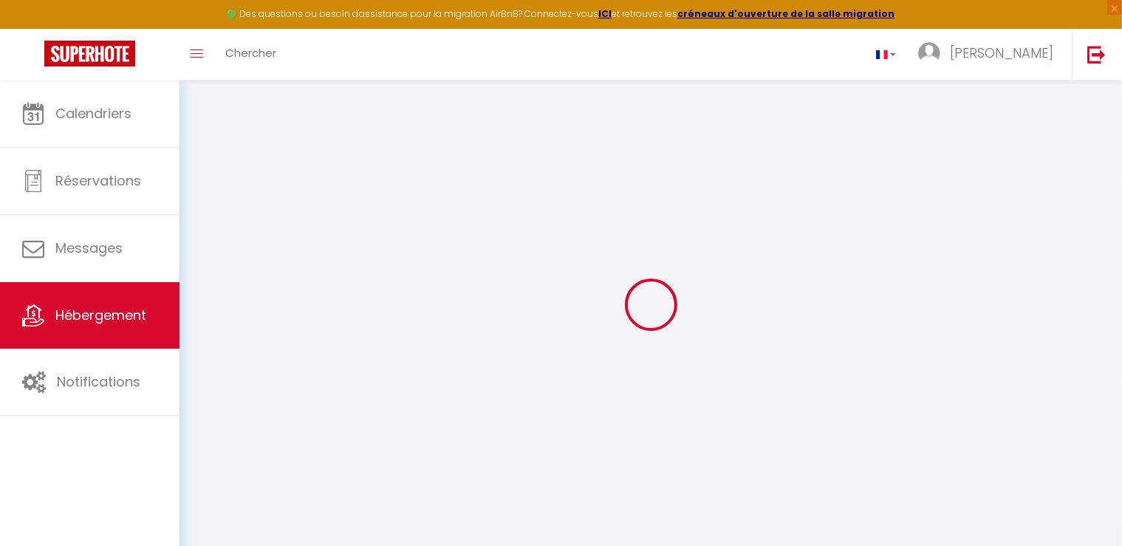
checkbox input "false"
select select
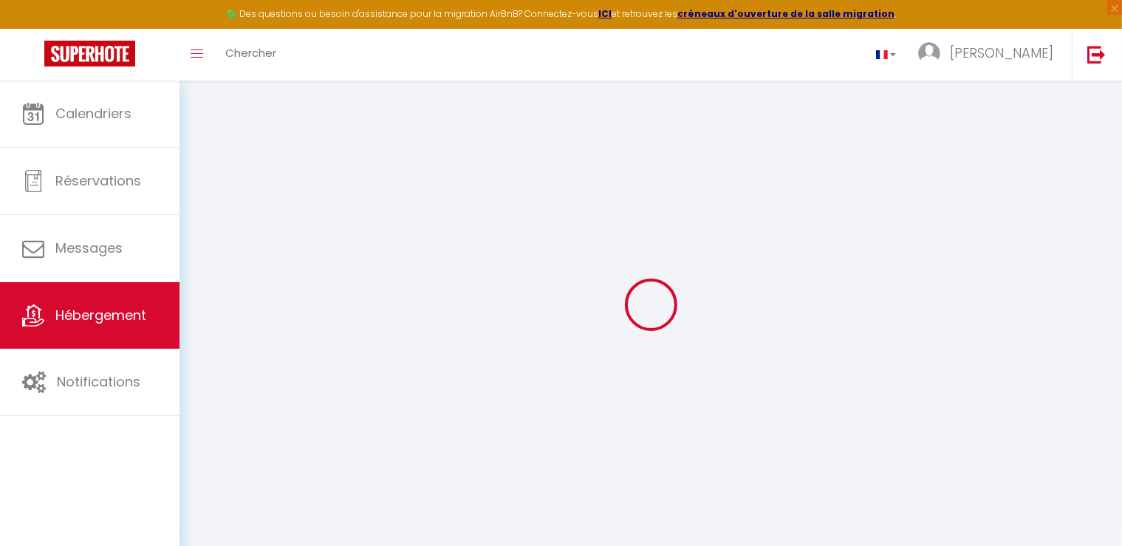
select select
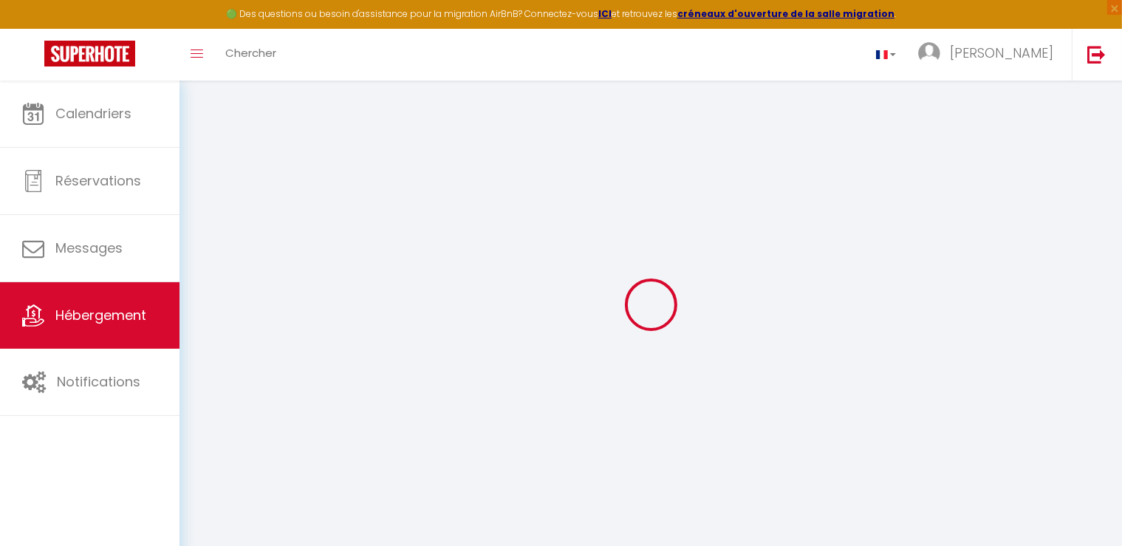
checkbox input "false"
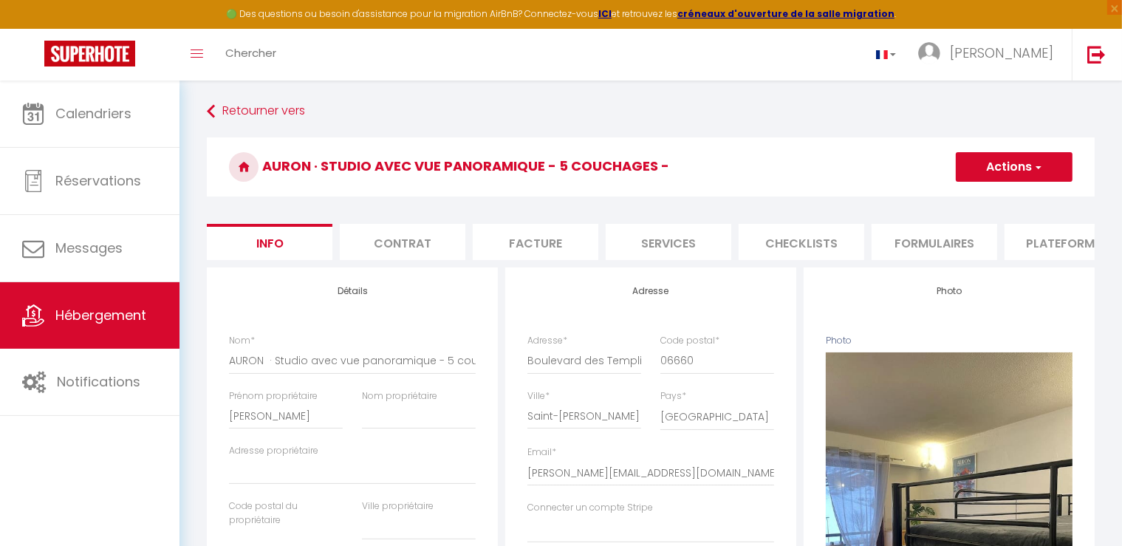
click at [962, 258] on li "Formulaires" at bounding box center [934, 242] width 126 height 36
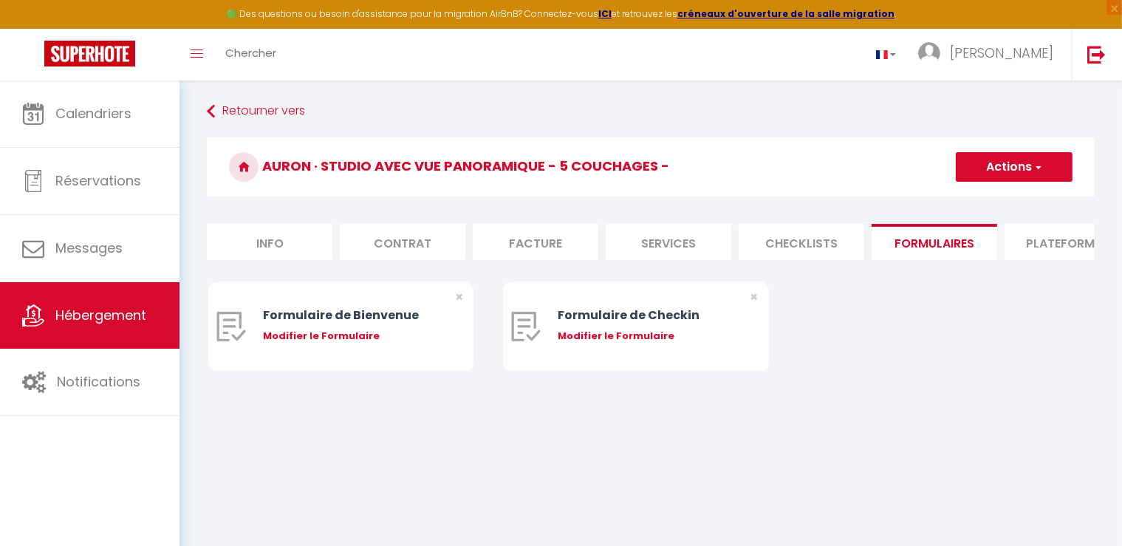
click at [1059, 239] on li "Plateformes" at bounding box center [1067, 242] width 126 height 36
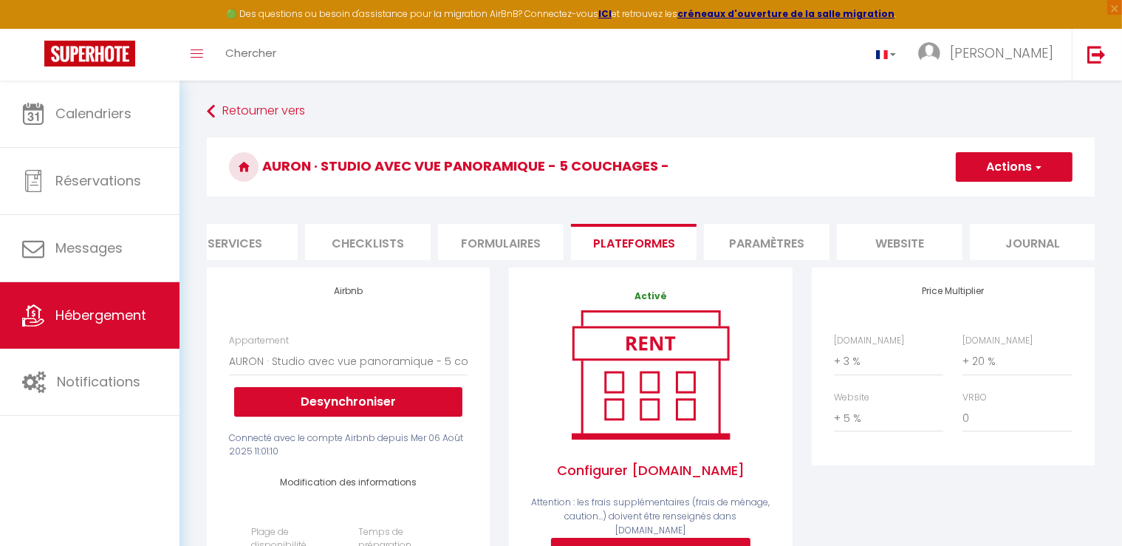
scroll to position [0, 441]
click at [1047, 249] on li "Journal" at bounding box center [1025, 242] width 126 height 36
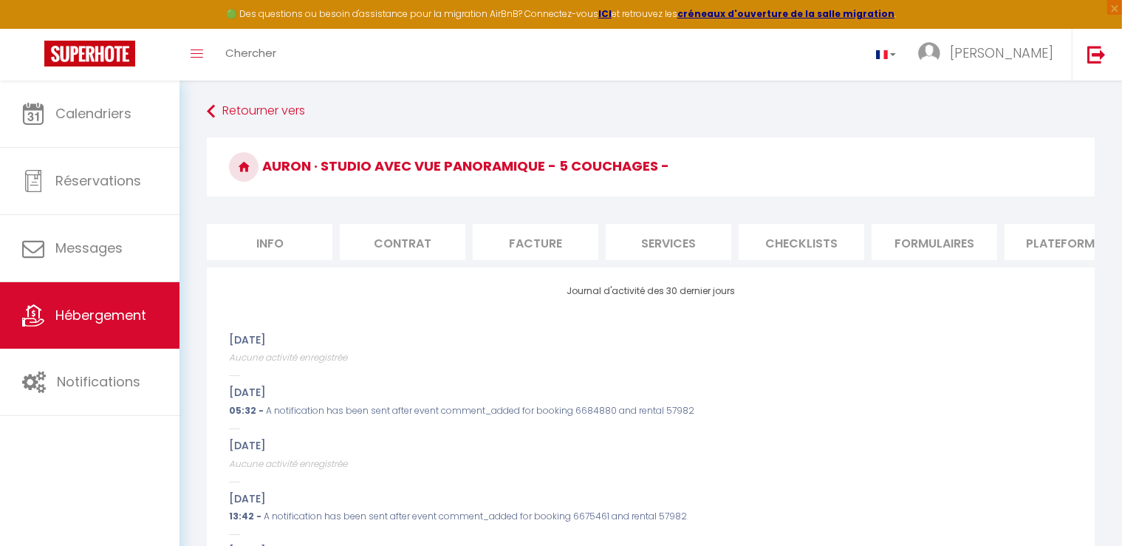
click at [509, 235] on li "Facture" at bounding box center [536, 242] width 126 height 36
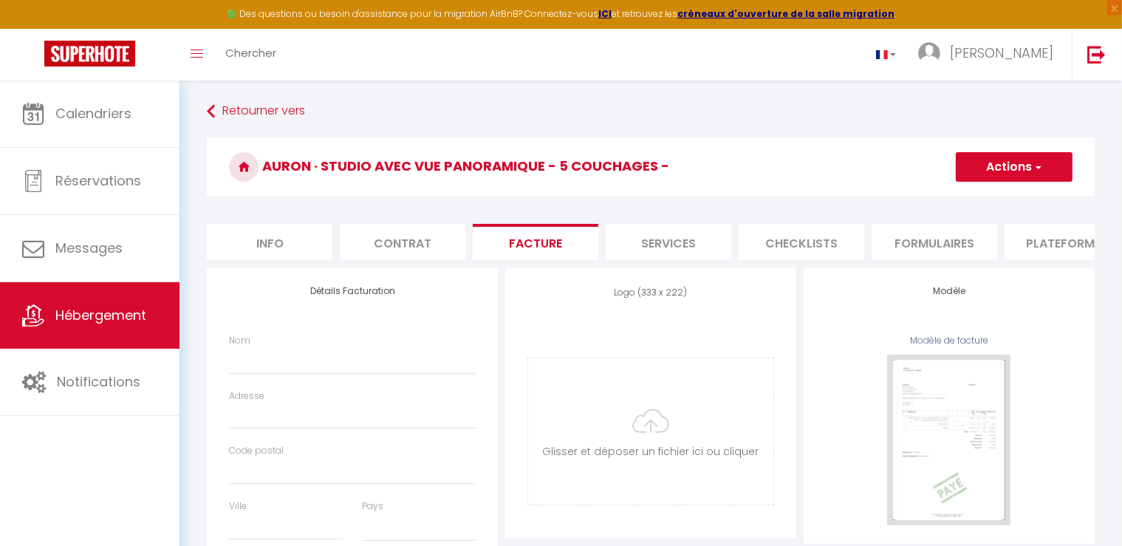
click at [437, 247] on li "Contrat" at bounding box center [403, 242] width 126 height 36
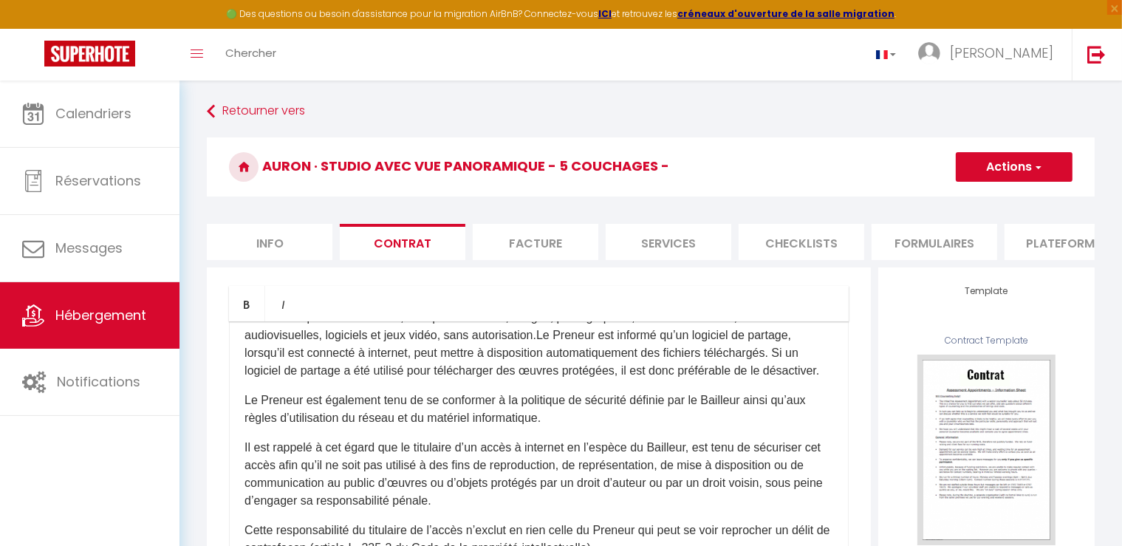
scroll to position [1480, 0]
click at [254, 202] on div "AURON · Studio avec vue panoramique - 5 couchages - Actions Enregistrer Sauvega…" at bounding box center [650, 170] width 887 height 67
click at [261, 227] on li "Info" at bounding box center [270, 242] width 126 height 36
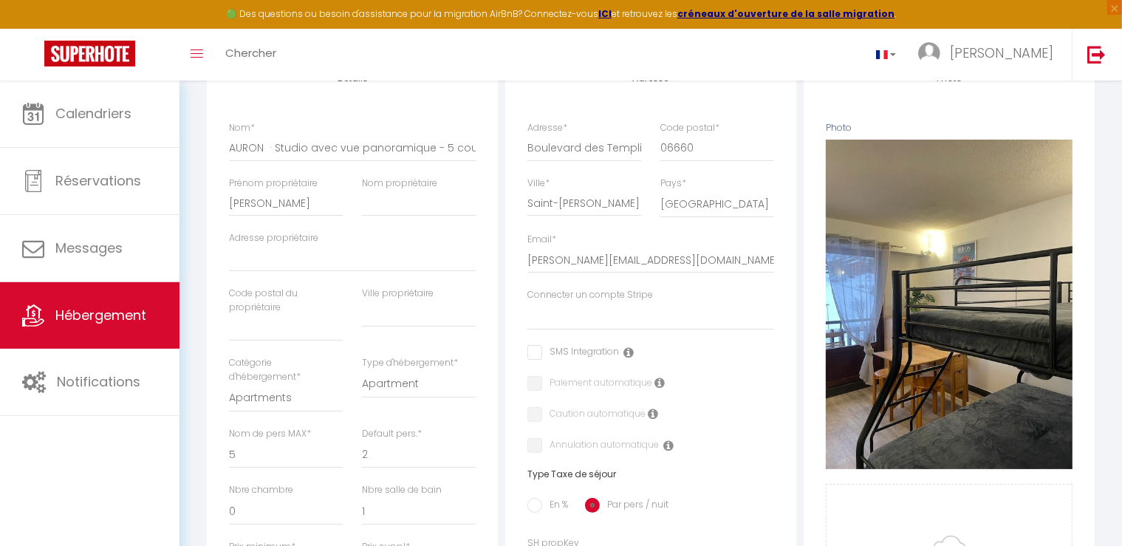
scroll to position [30, 0]
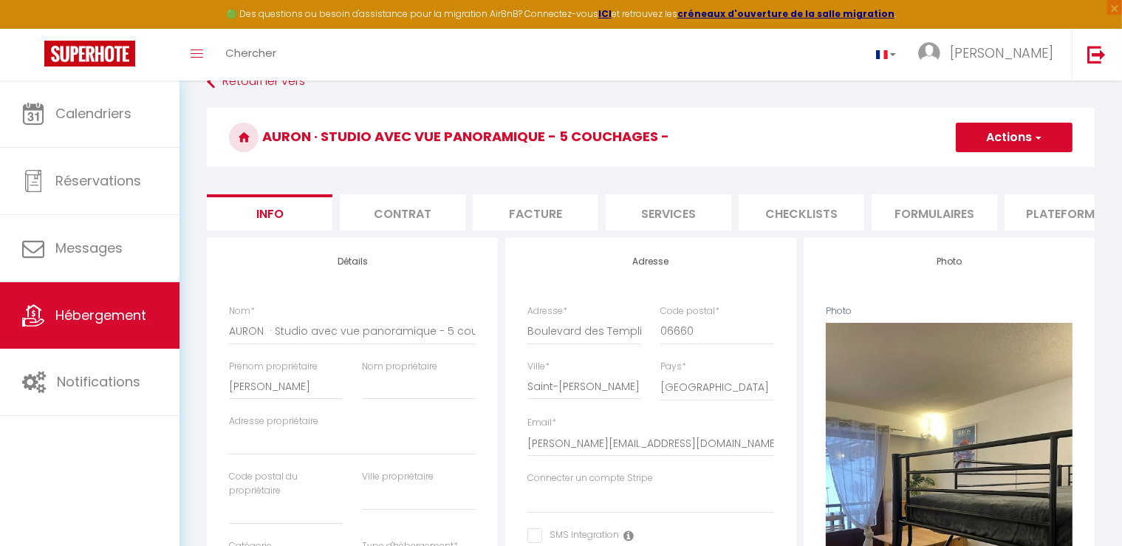
click at [371, 220] on li "Contrat" at bounding box center [403, 212] width 126 height 36
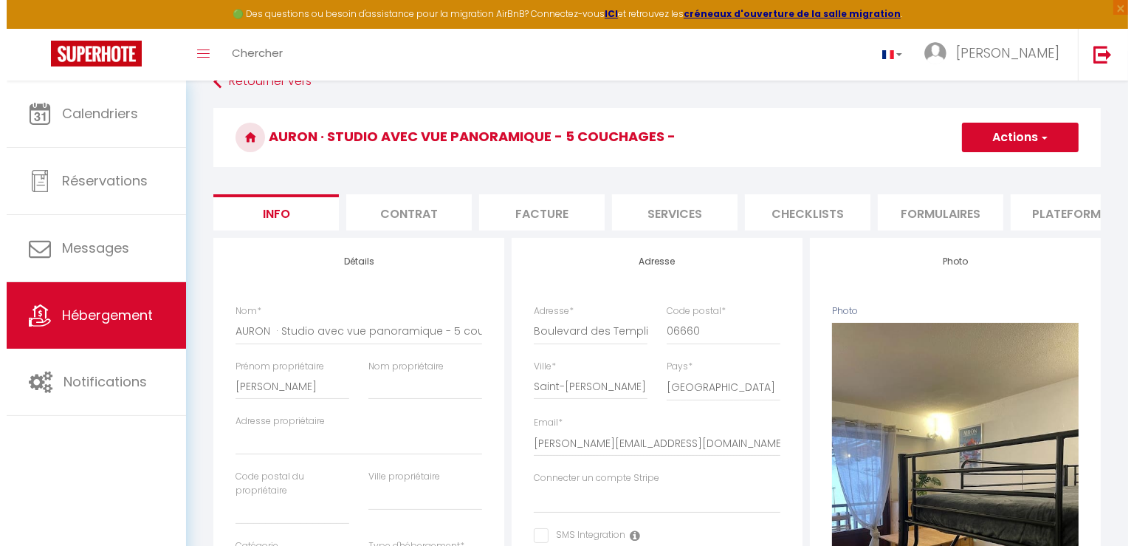
scroll to position [1480, 0]
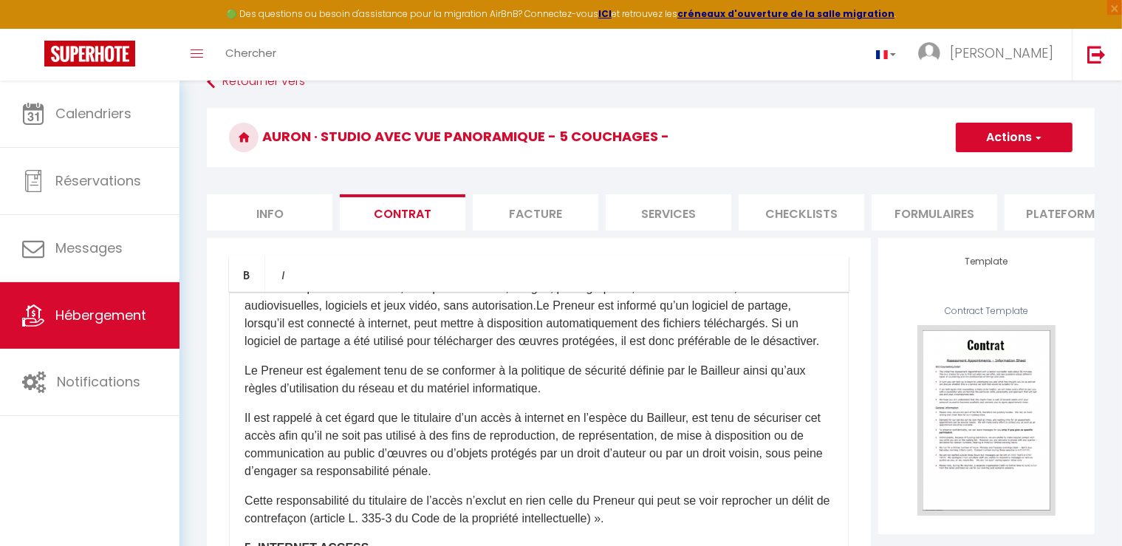
click at [547, 204] on li "Facture" at bounding box center [536, 212] width 126 height 36
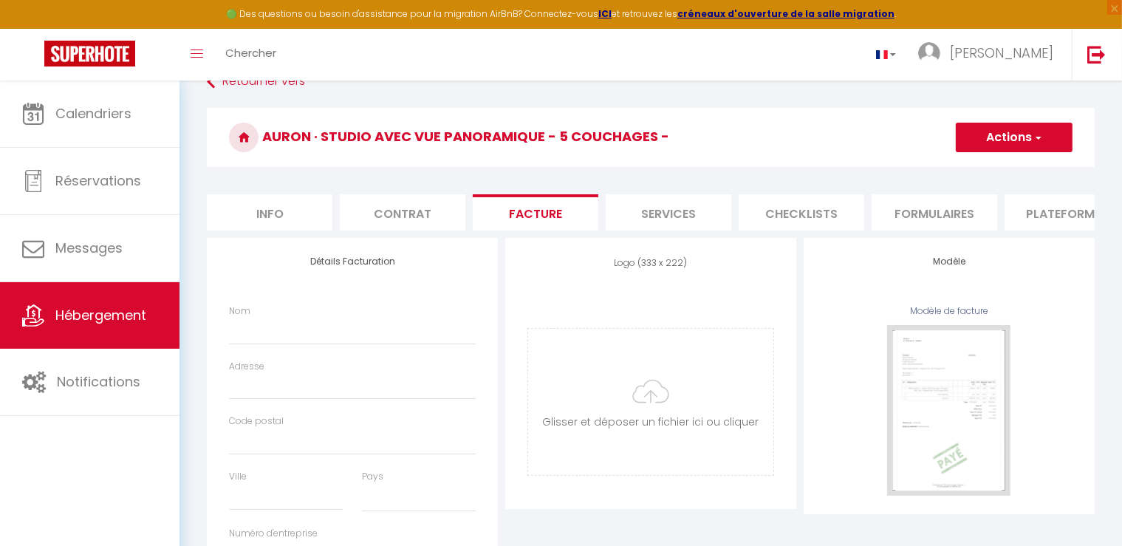
click at [621, 205] on li "Services" at bounding box center [668, 212] width 126 height 36
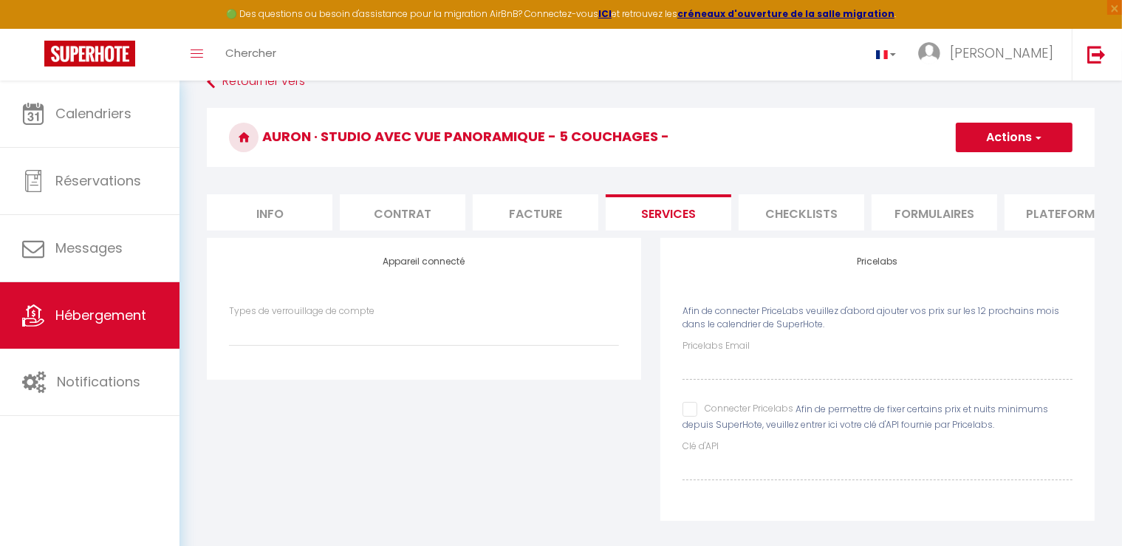
click at [775, 217] on li "Checklists" at bounding box center [801, 212] width 126 height 36
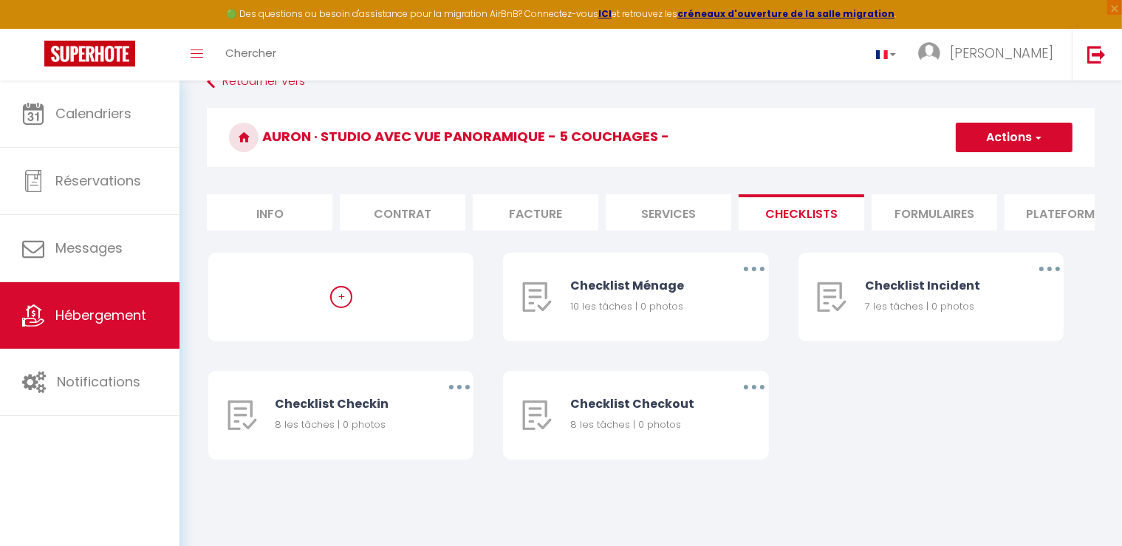
click at [944, 217] on li "Formulaires" at bounding box center [934, 212] width 126 height 36
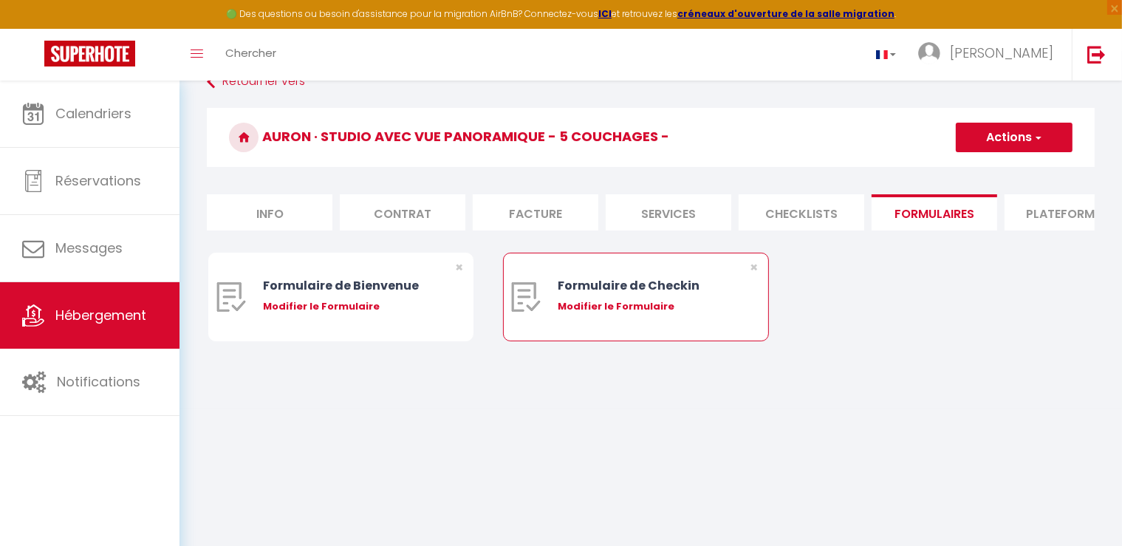
click at [663, 313] on div "Modifier le Formulaire" at bounding box center [646, 306] width 179 height 15
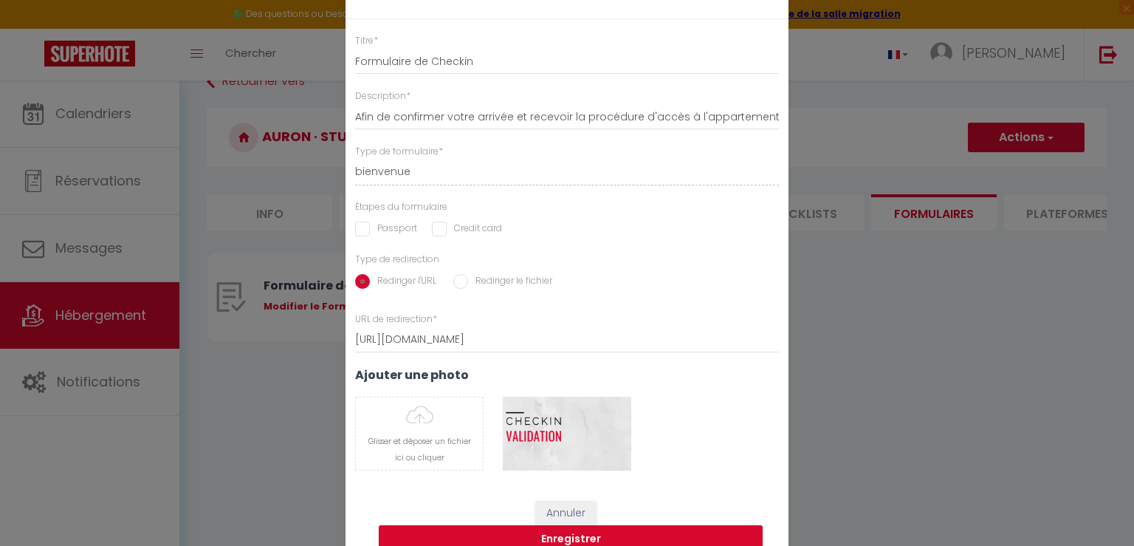
scroll to position [35, 0]
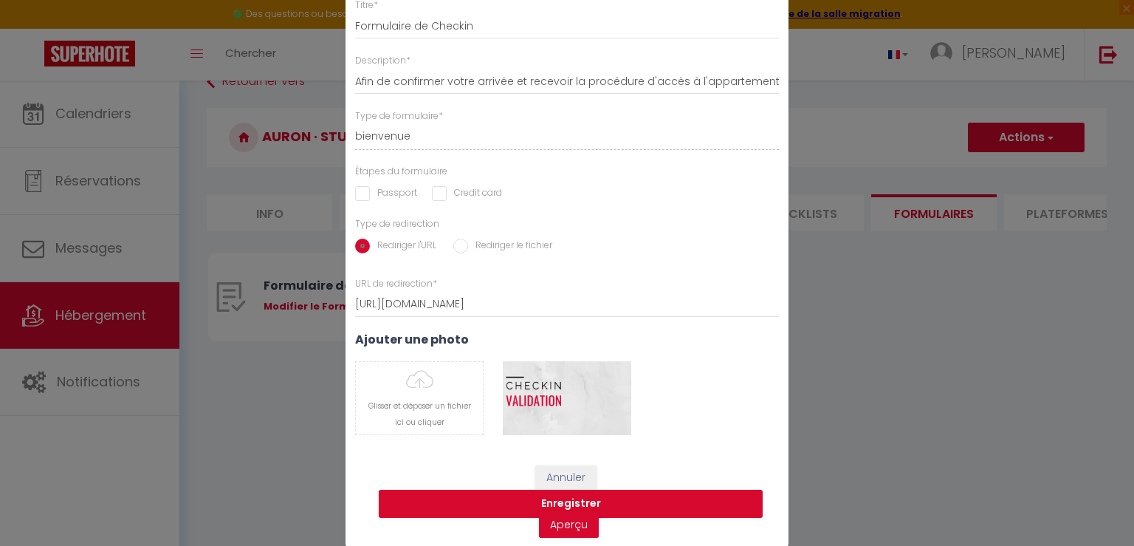
click at [858, 354] on div "Modifier le Formulaire × Titre * Formulaire de Checkin Description * Afin de co…" at bounding box center [567, 273] width 1134 height 546
click at [1029, 237] on div "Modifier le Formulaire × Titre * Formulaire de Checkin Description * Afin de co…" at bounding box center [567, 273] width 1134 height 546
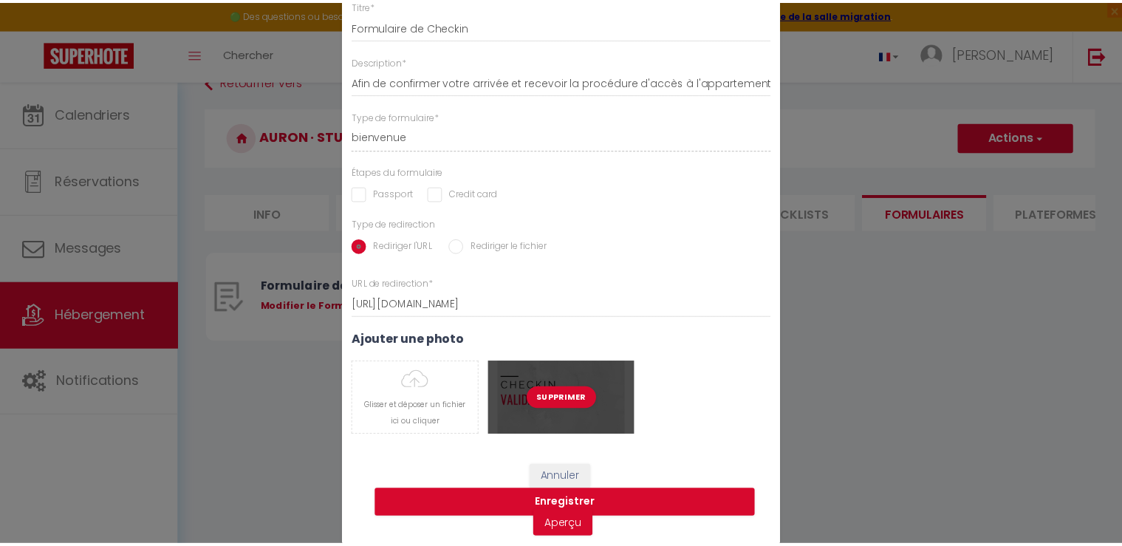
scroll to position [0, 0]
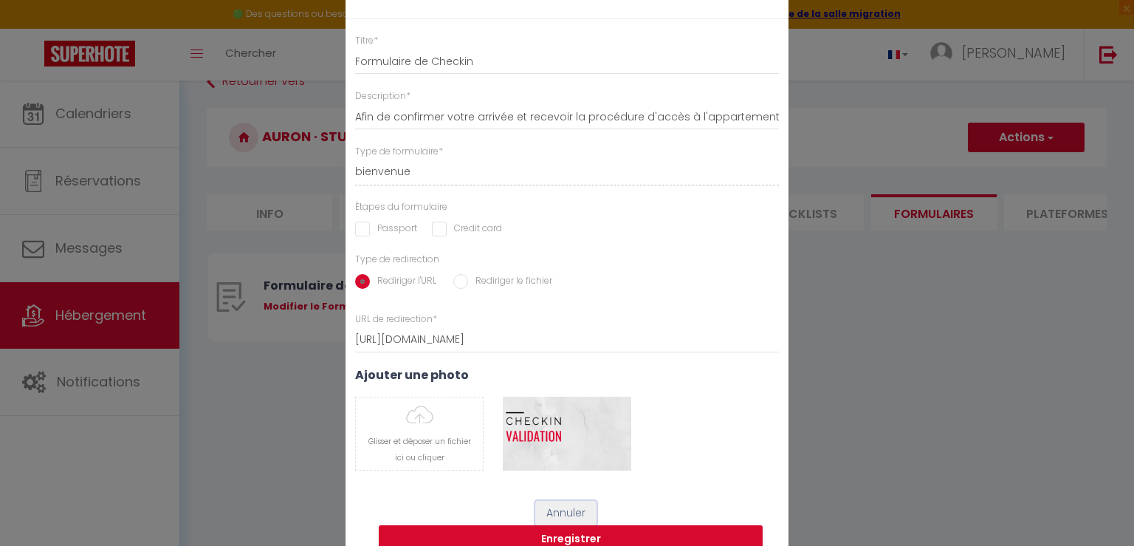
click at [571, 517] on button "Annuler" at bounding box center [565, 513] width 61 height 25
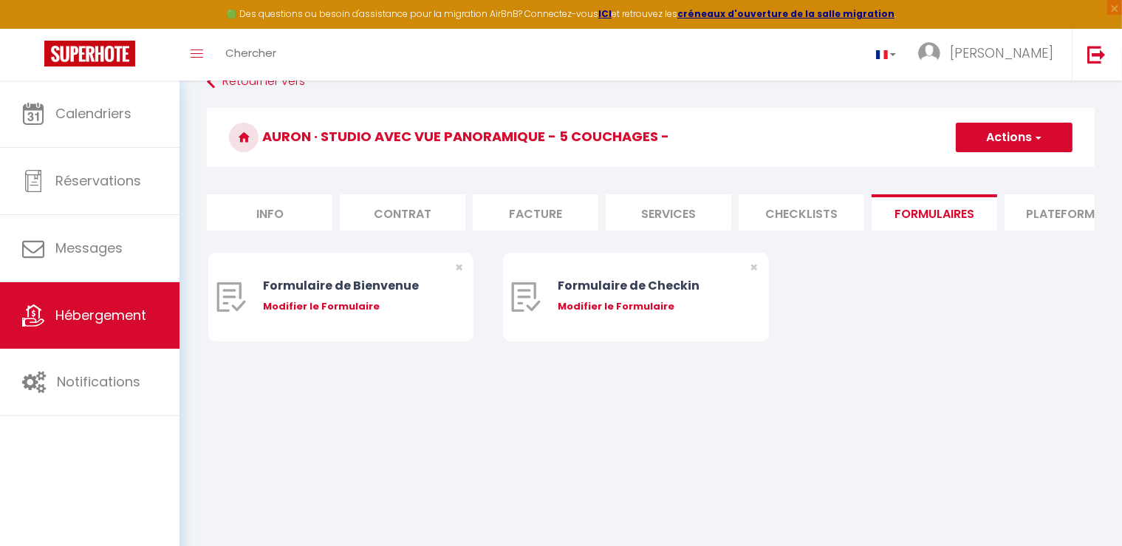
click at [1051, 207] on li "Plateformes" at bounding box center [1067, 212] width 126 height 36
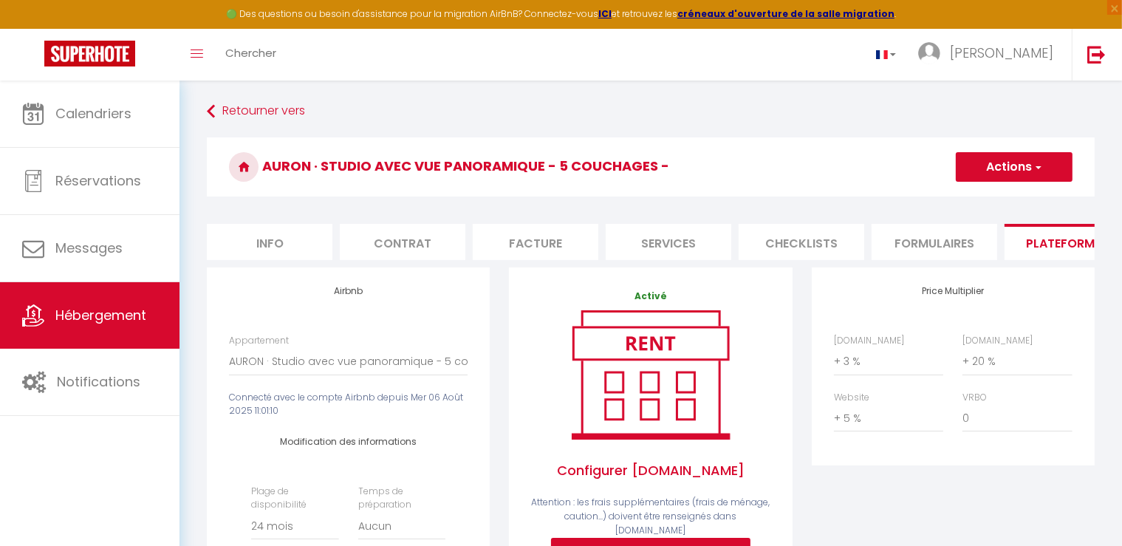
drag, startPoint x: 1091, startPoint y: 267, endPoint x: 1084, endPoint y: 260, distance: 9.4
click at [242, 247] on li "Info" at bounding box center [270, 242] width 126 height 36
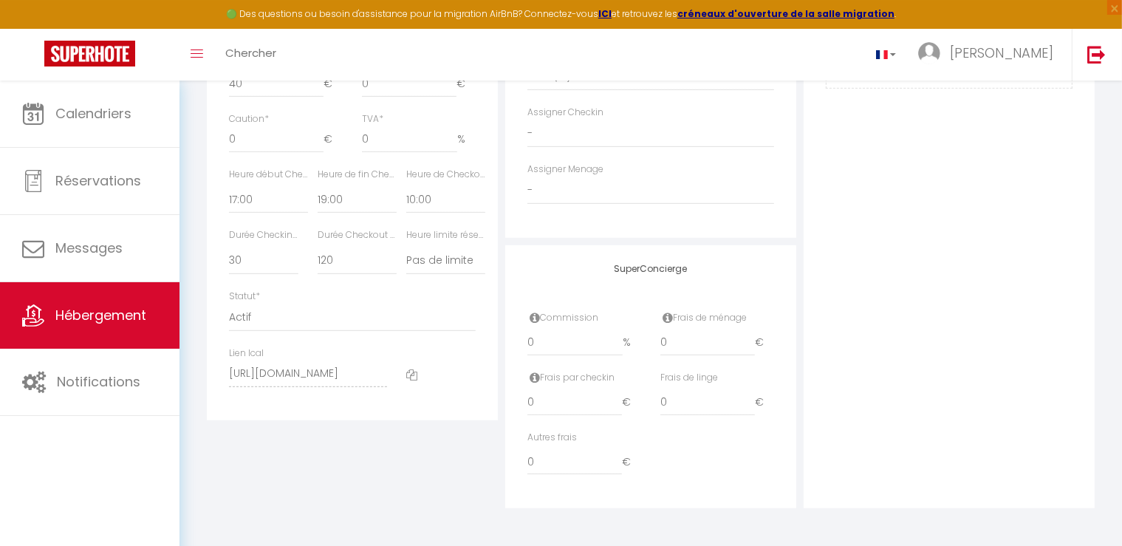
scroll to position [766, 0]
click at [416, 377] on icon at bounding box center [411, 374] width 11 height 11
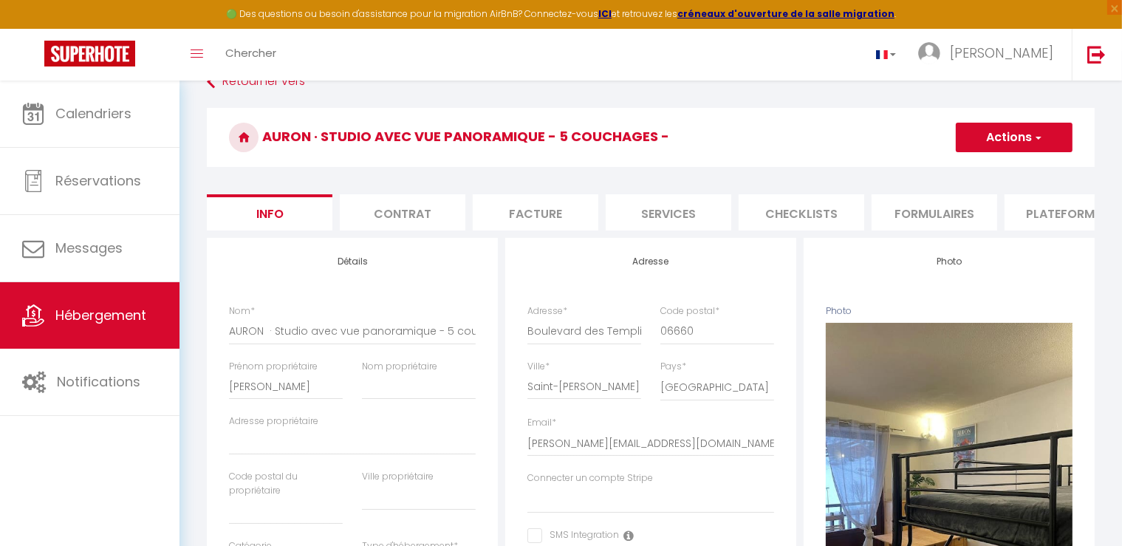
scroll to position [0, 0]
